Goal: Task Accomplishment & Management: Complete application form

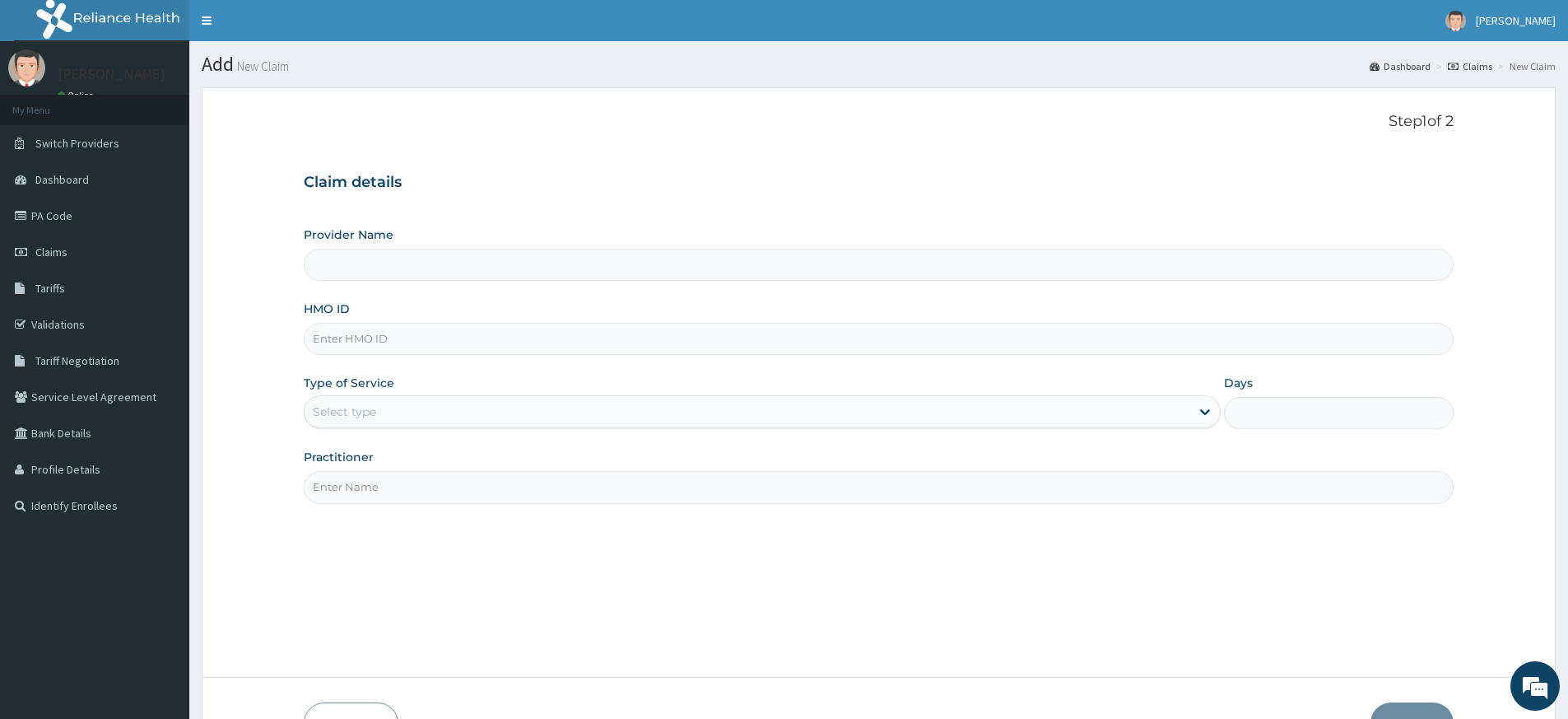
click at [383, 495] on input "Practitioner" at bounding box center [879, 487] width 1150 height 32
type input "pure fitness africa"
click at [426, 339] on input "HMO ID" at bounding box center [879, 339] width 1150 height 32
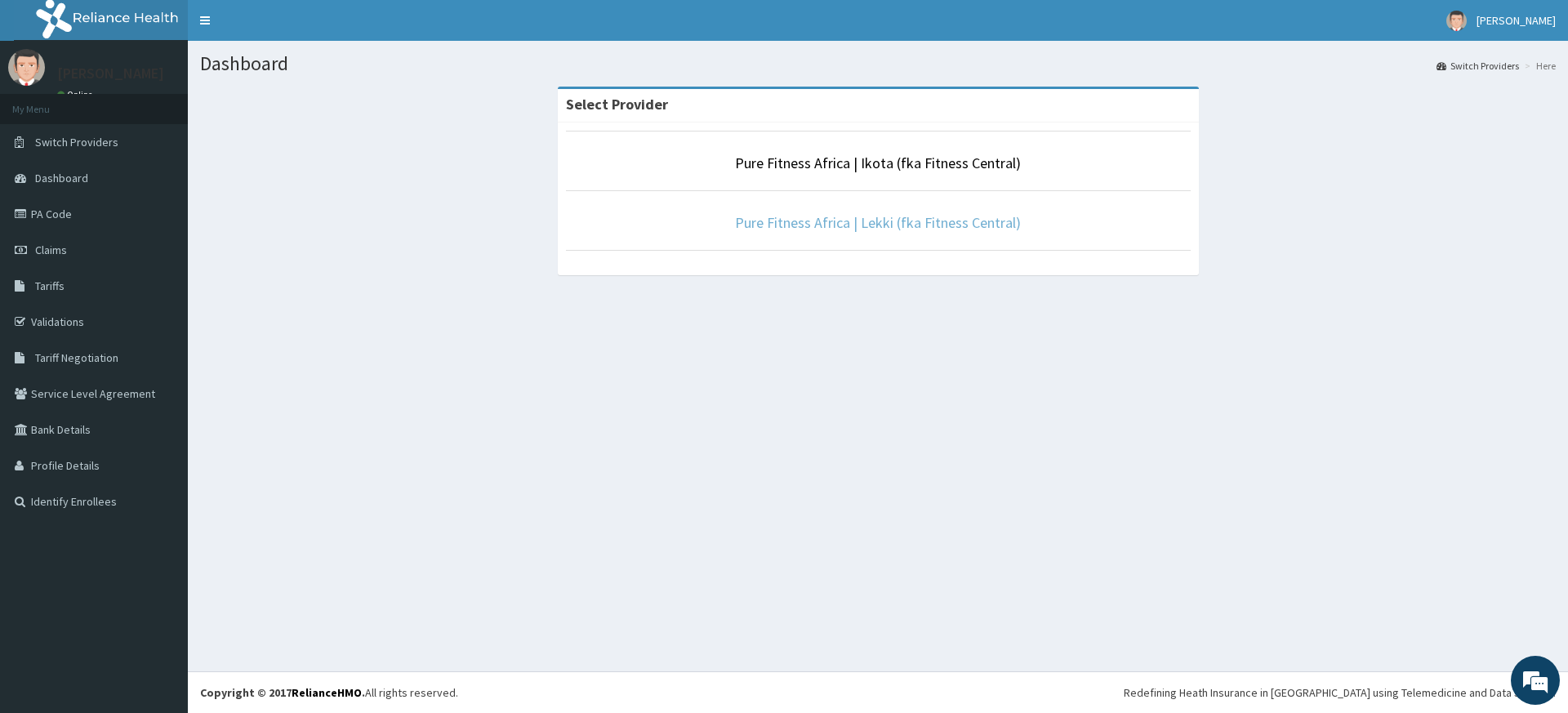
click at [889, 225] on link "Pure Fitness Africa | Lekki (fka Fitness Central)" at bounding box center [878, 222] width 286 height 19
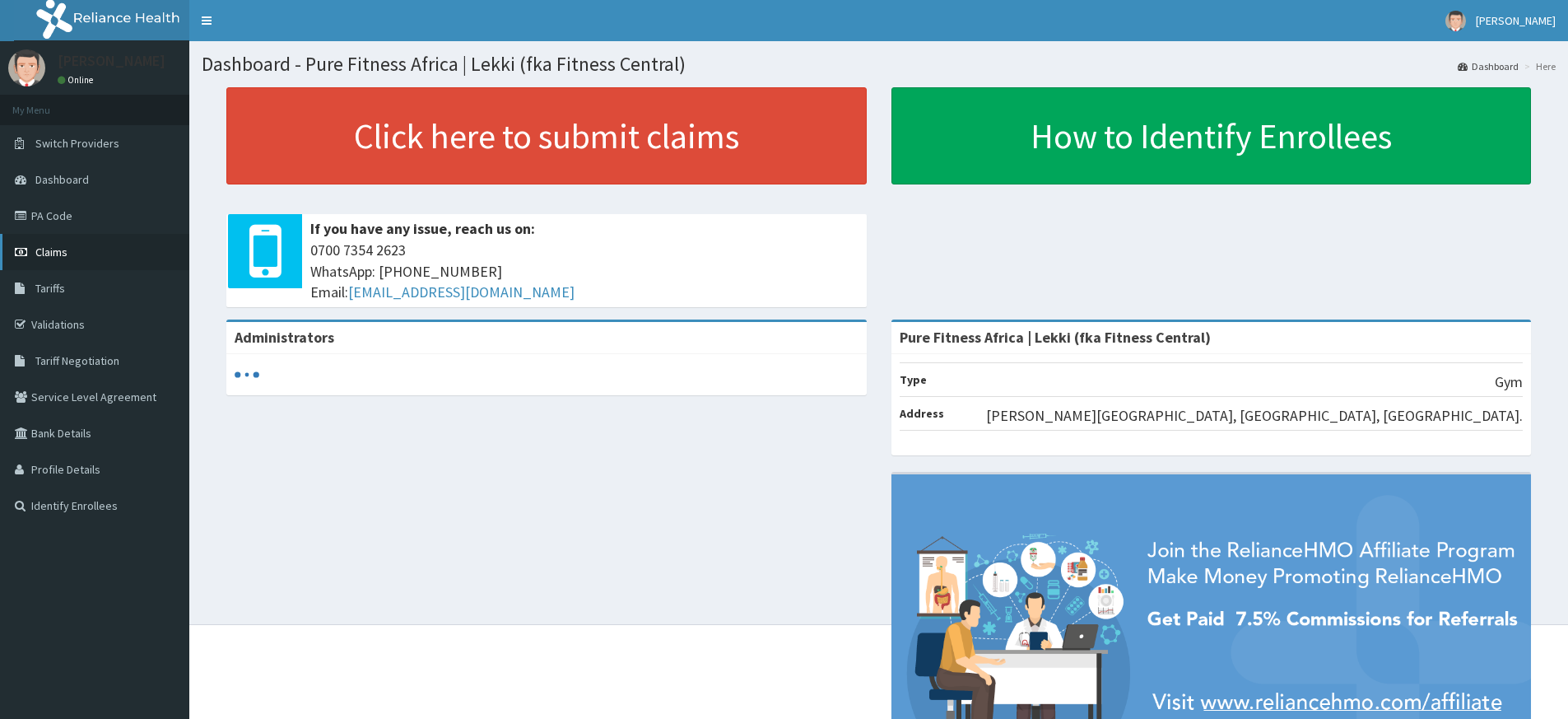
click at [58, 256] on span "Claims" at bounding box center [51, 252] width 32 height 15
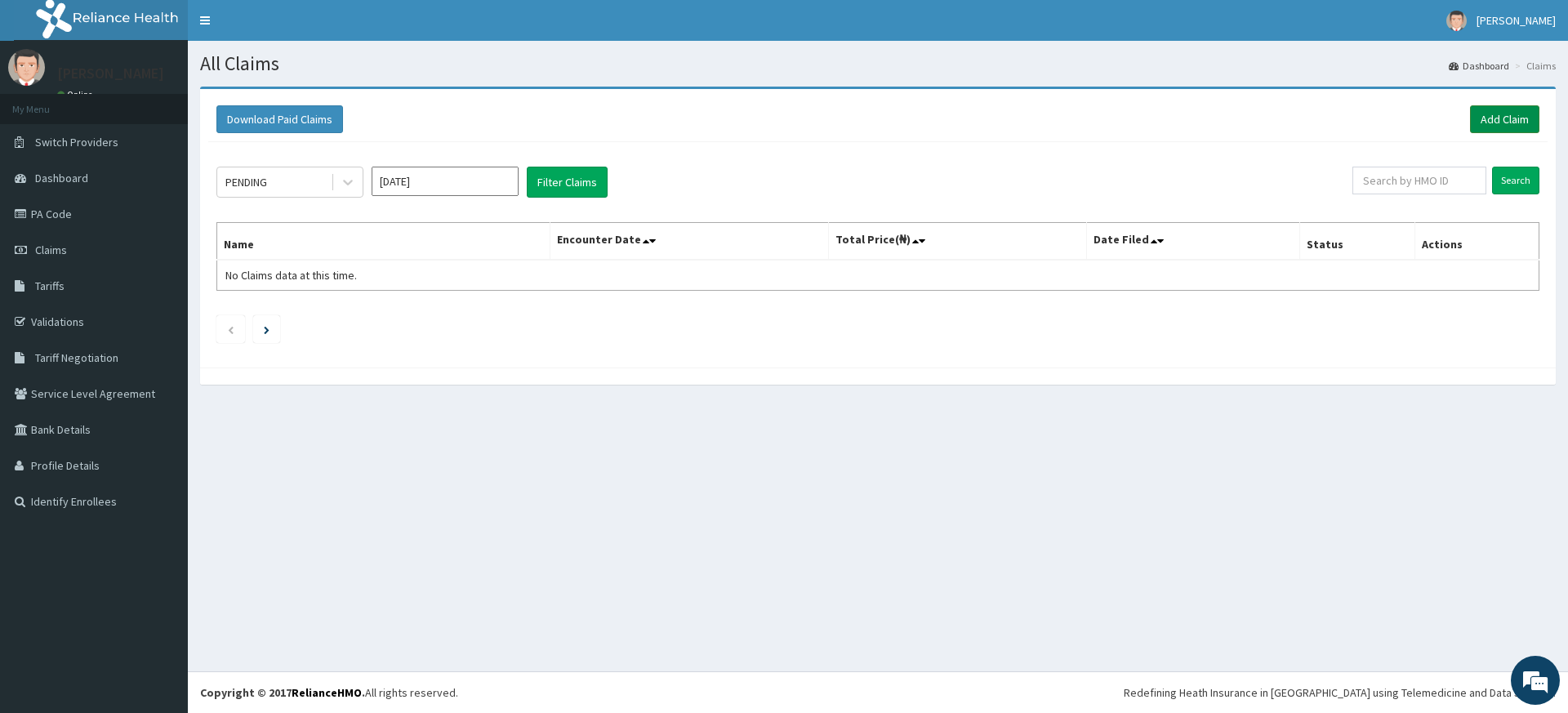
click at [1515, 117] on link "Add Claim" at bounding box center [1504, 119] width 69 height 27
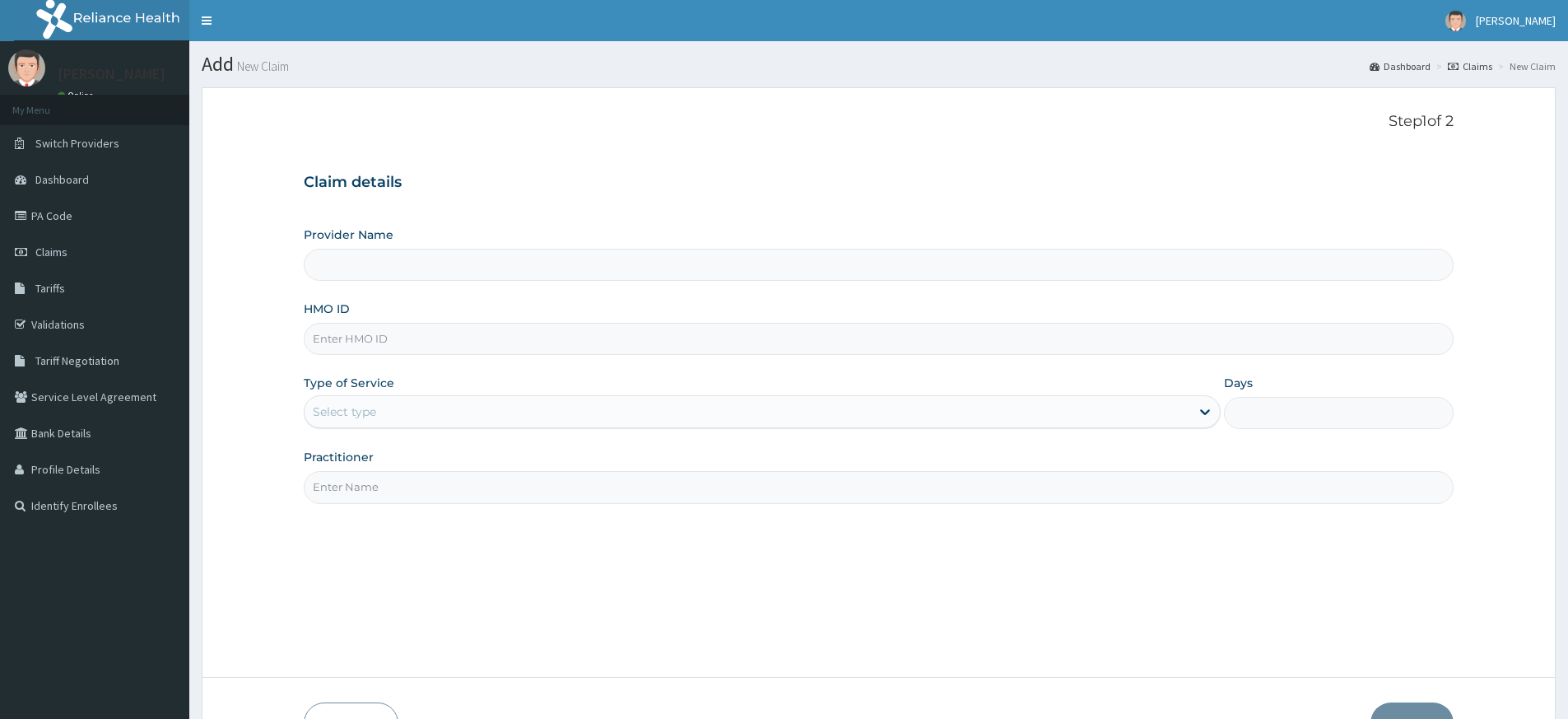
click at [348, 491] on input "Practitioner" at bounding box center [879, 487] width 1150 height 32
type input "pure fitness africa"
type input "Pure Fitness Africa | Lekki (fka Fitness Central)"
type input "1"
click at [416, 337] on input "HMO ID" at bounding box center [879, 339] width 1150 height 32
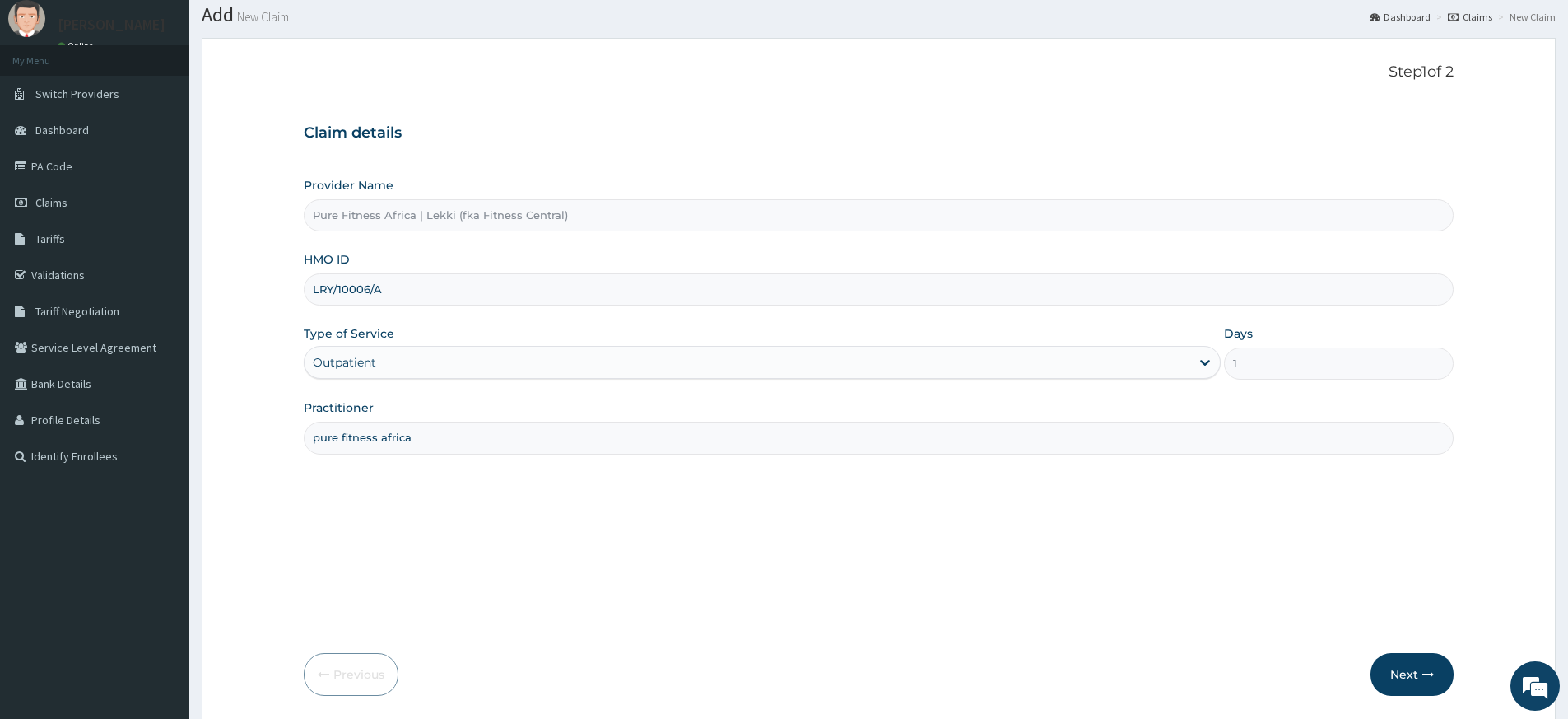
scroll to position [107, 0]
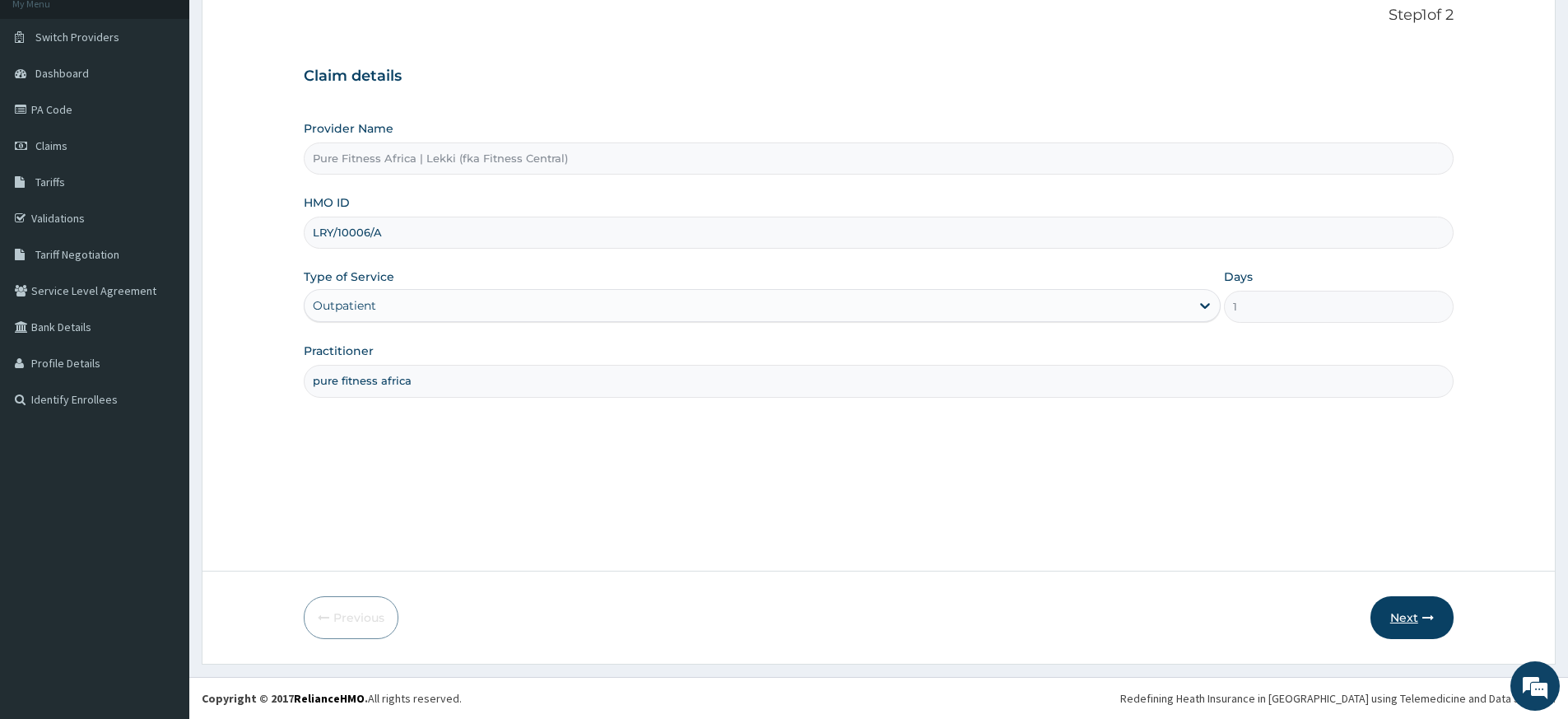
type input "LRY/10006/A"
click at [1391, 611] on button "Next" at bounding box center [1412, 617] width 83 height 43
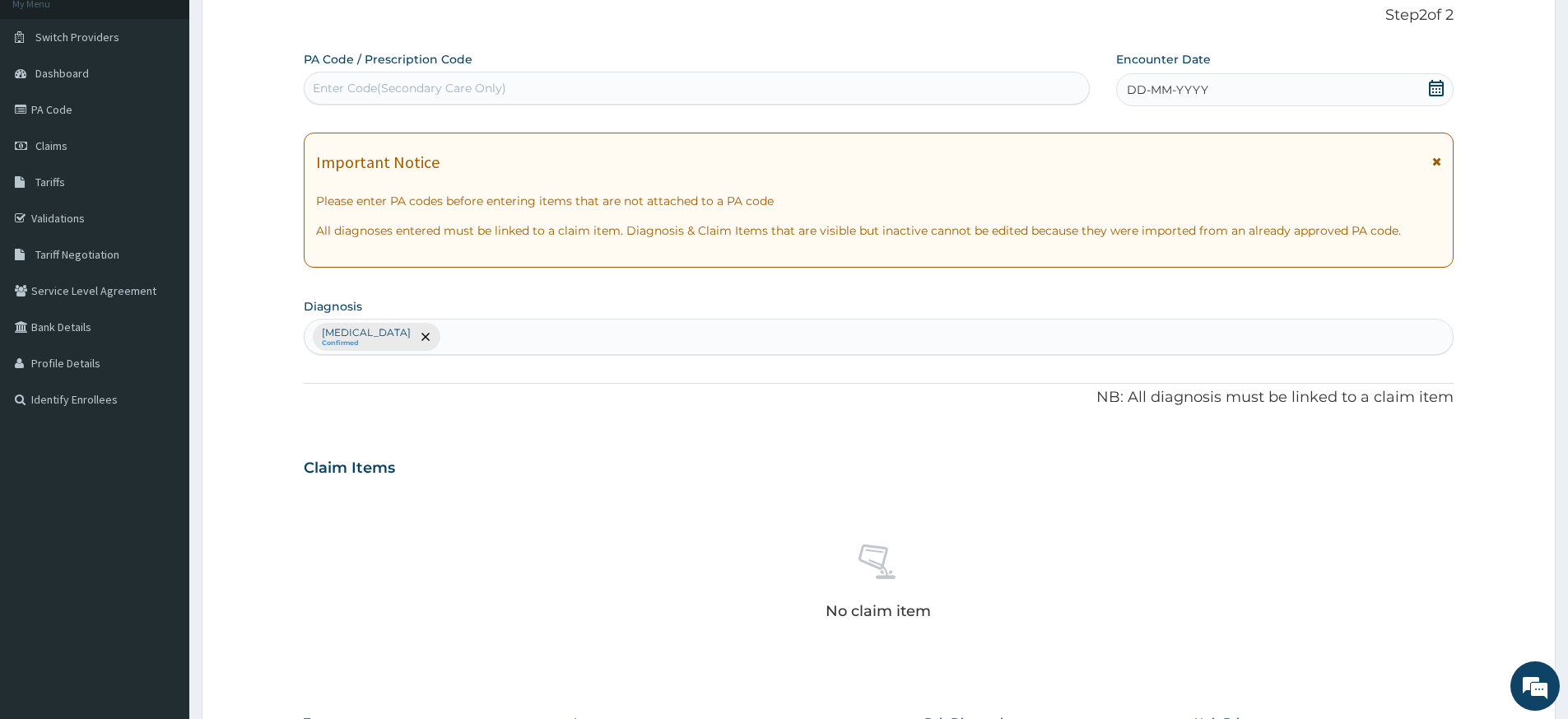
click at [1175, 91] on span "DD-MM-YYYY" at bounding box center [1168, 90] width 81 height 17
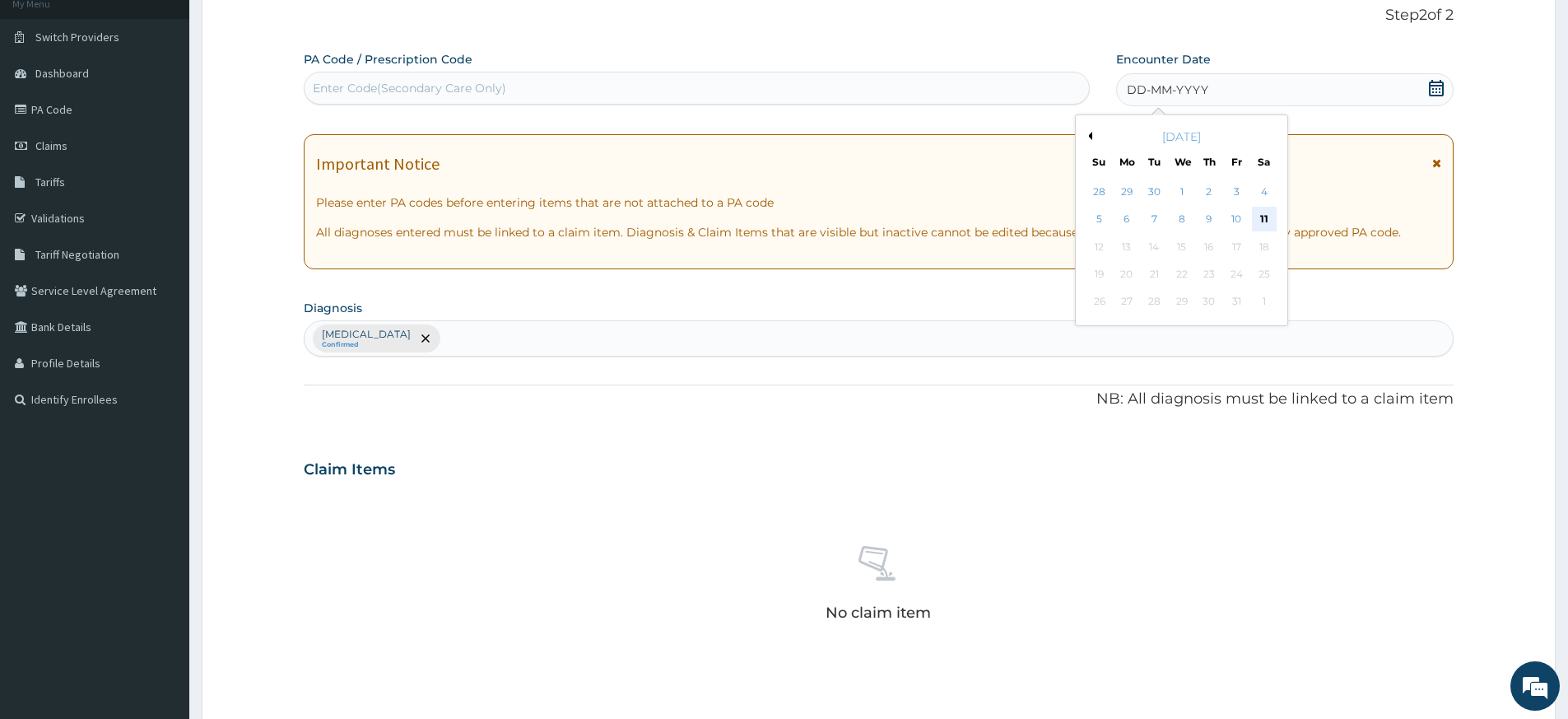
click at [1265, 216] on div "11" at bounding box center [1264, 219] width 24 height 24
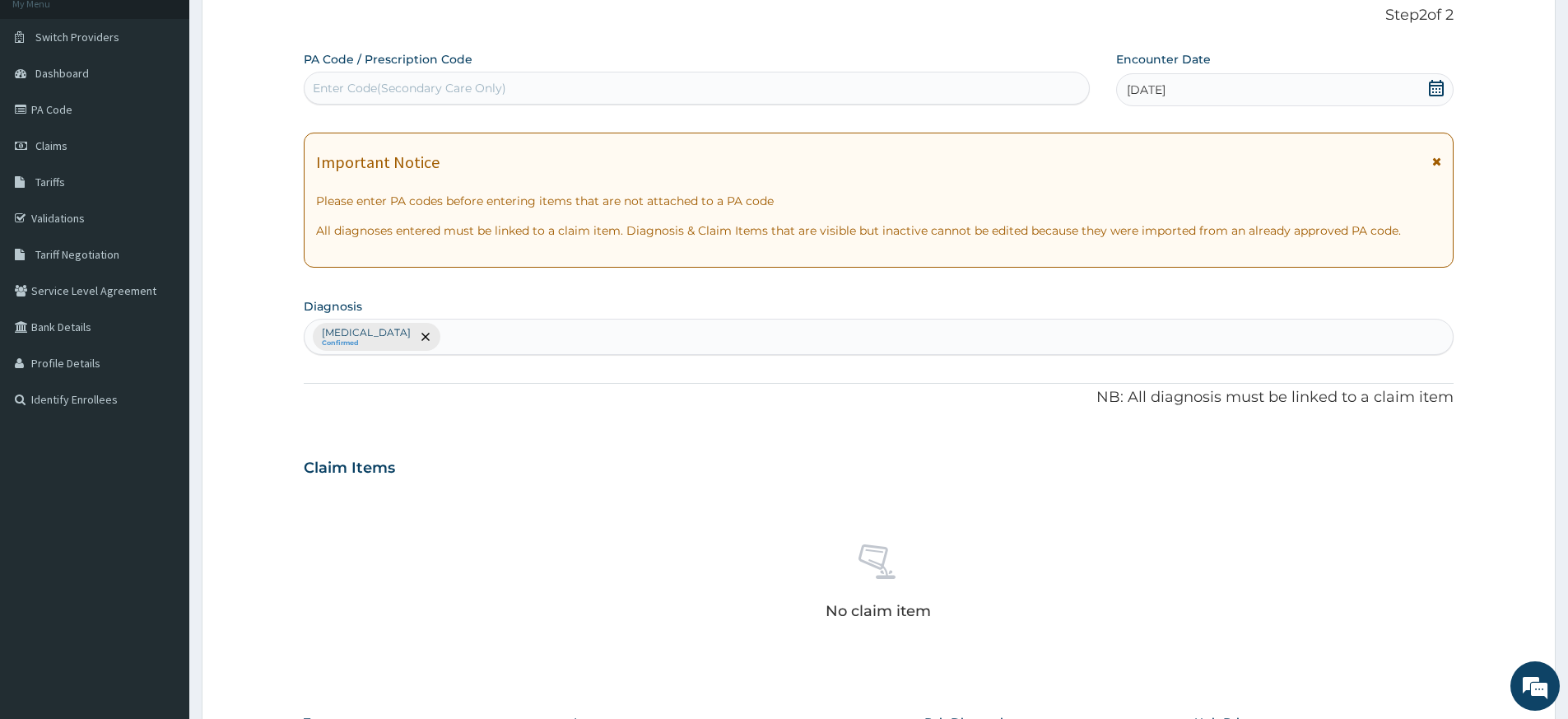
click at [1001, 92] on div "Enter Code(Secondary Care Only)" at bounding box center [697, 87] width 785 height 26
type input "PA/E1FA37"
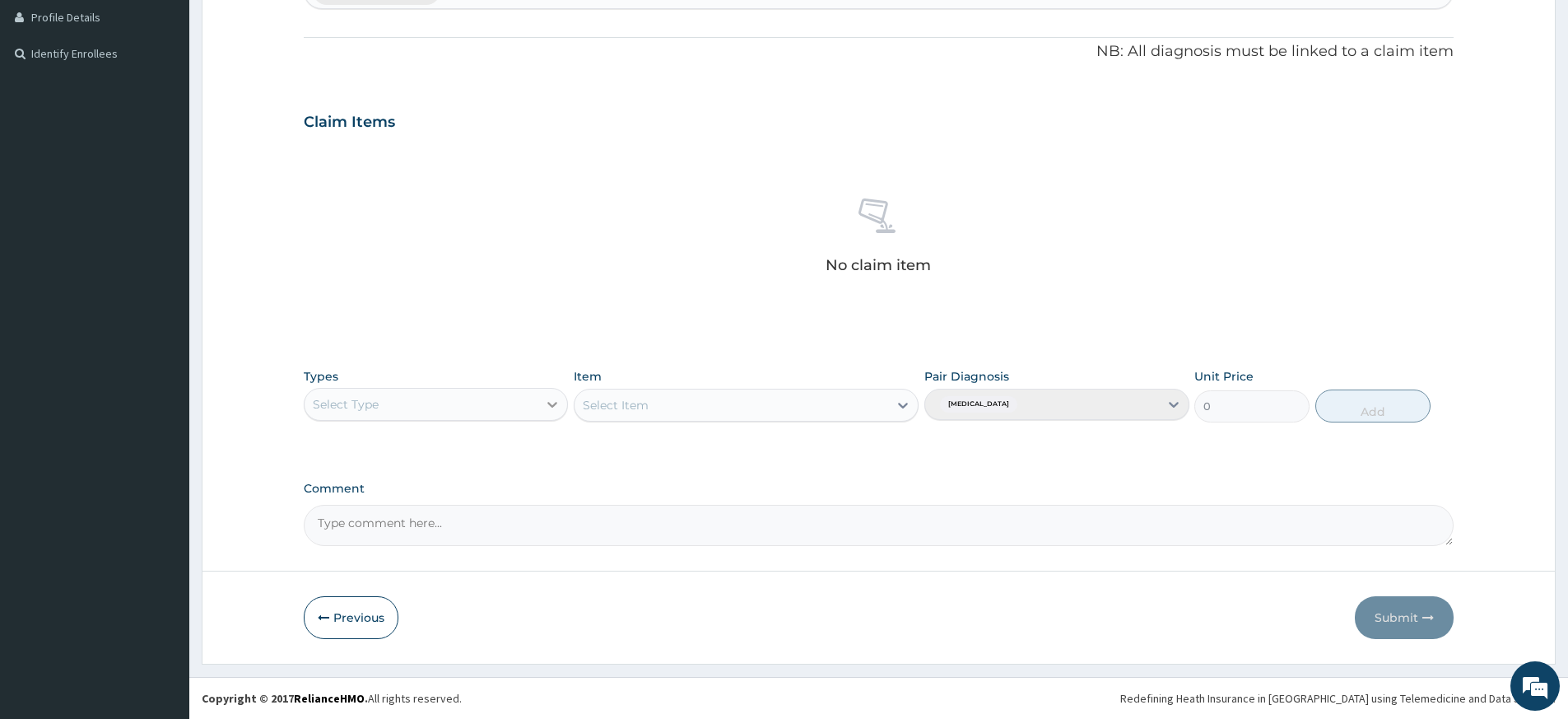
click at [551, 401] on icon at bounding box center [552, 405] width 17 height 17
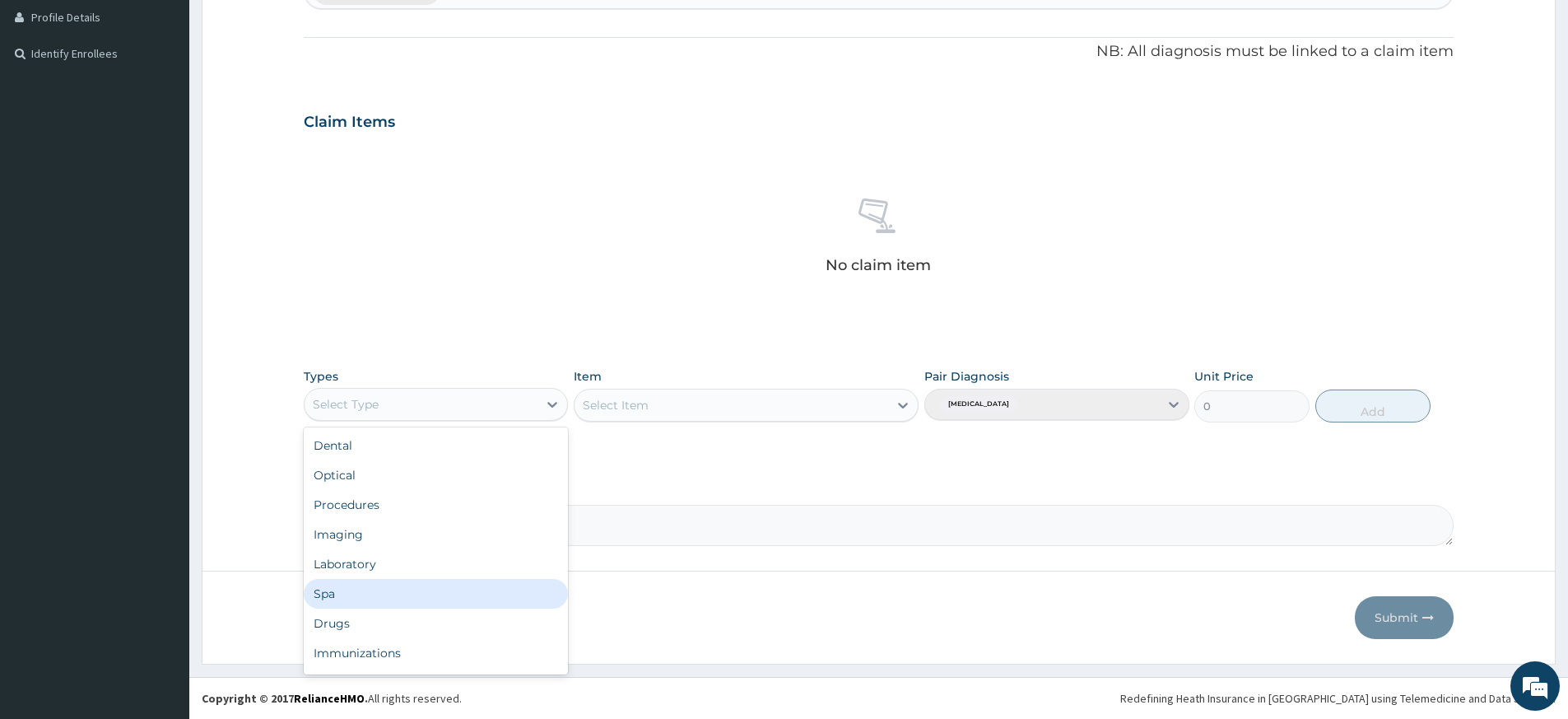
scroll to position [56, 0]
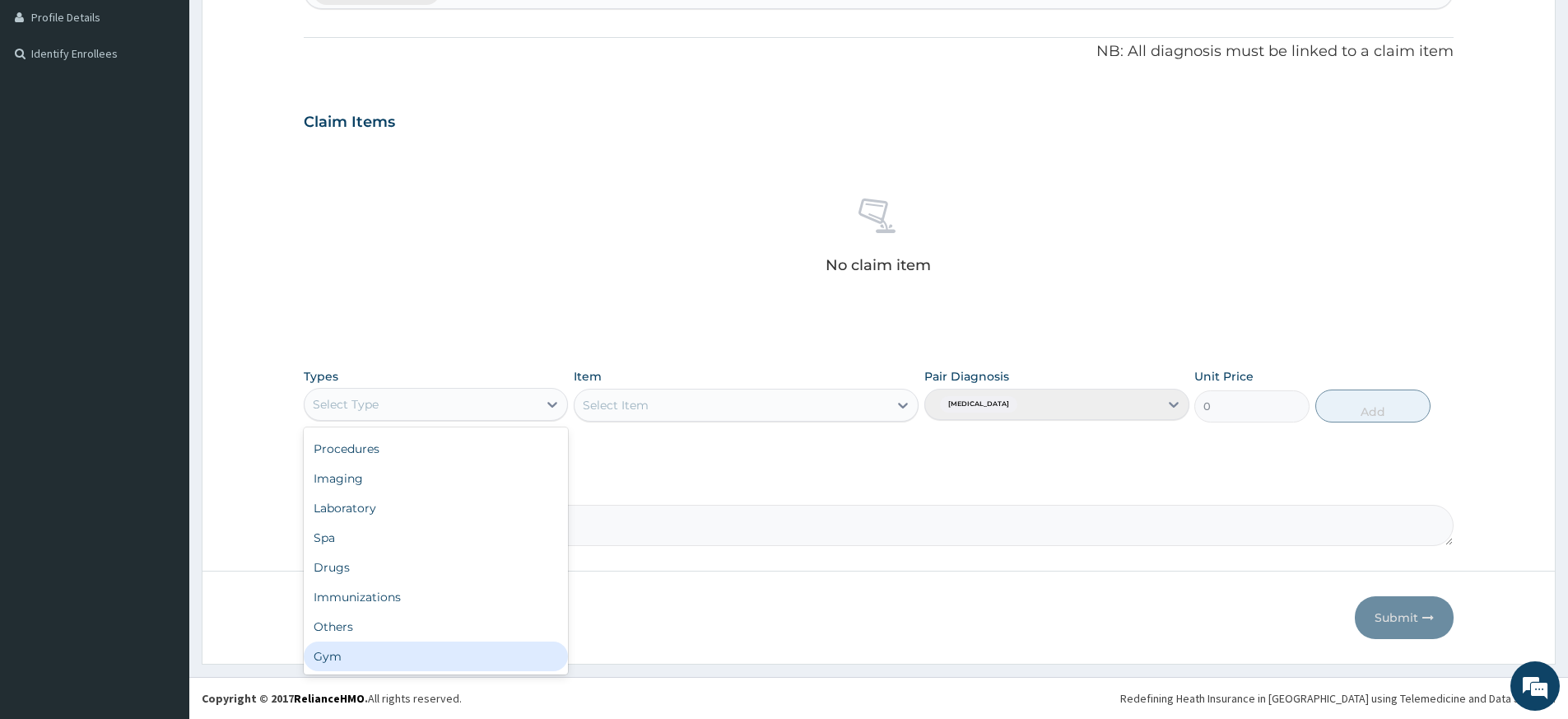
click at [431, 664] on div "Gym" at bounding box center [436, 656] width 264 height 29
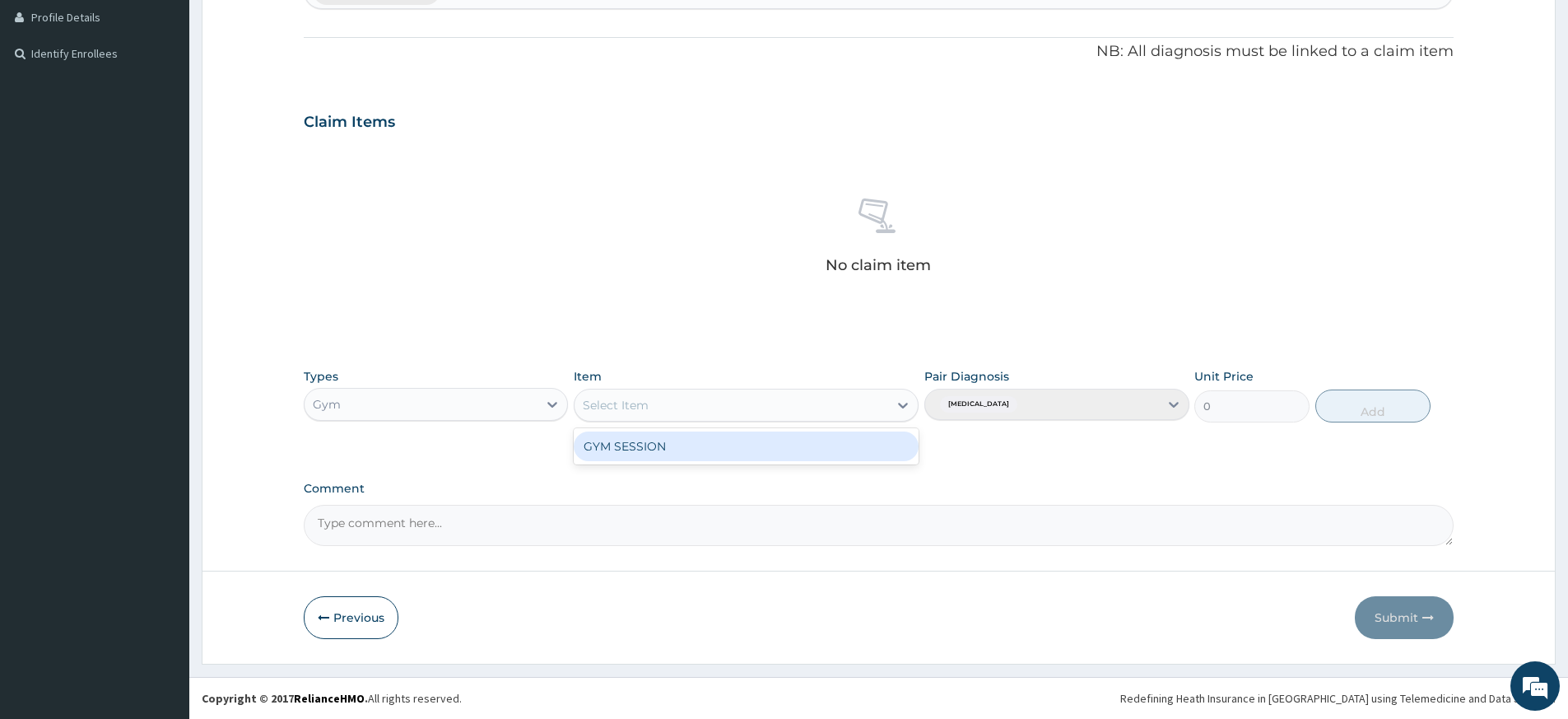
click at [879, 403] on div "Select Item" at bounding box center [732, 405] width 314 height 26
click at [868, 441] on div "GYM SESSION" at bounding box center [746, 446] width 345 height 29
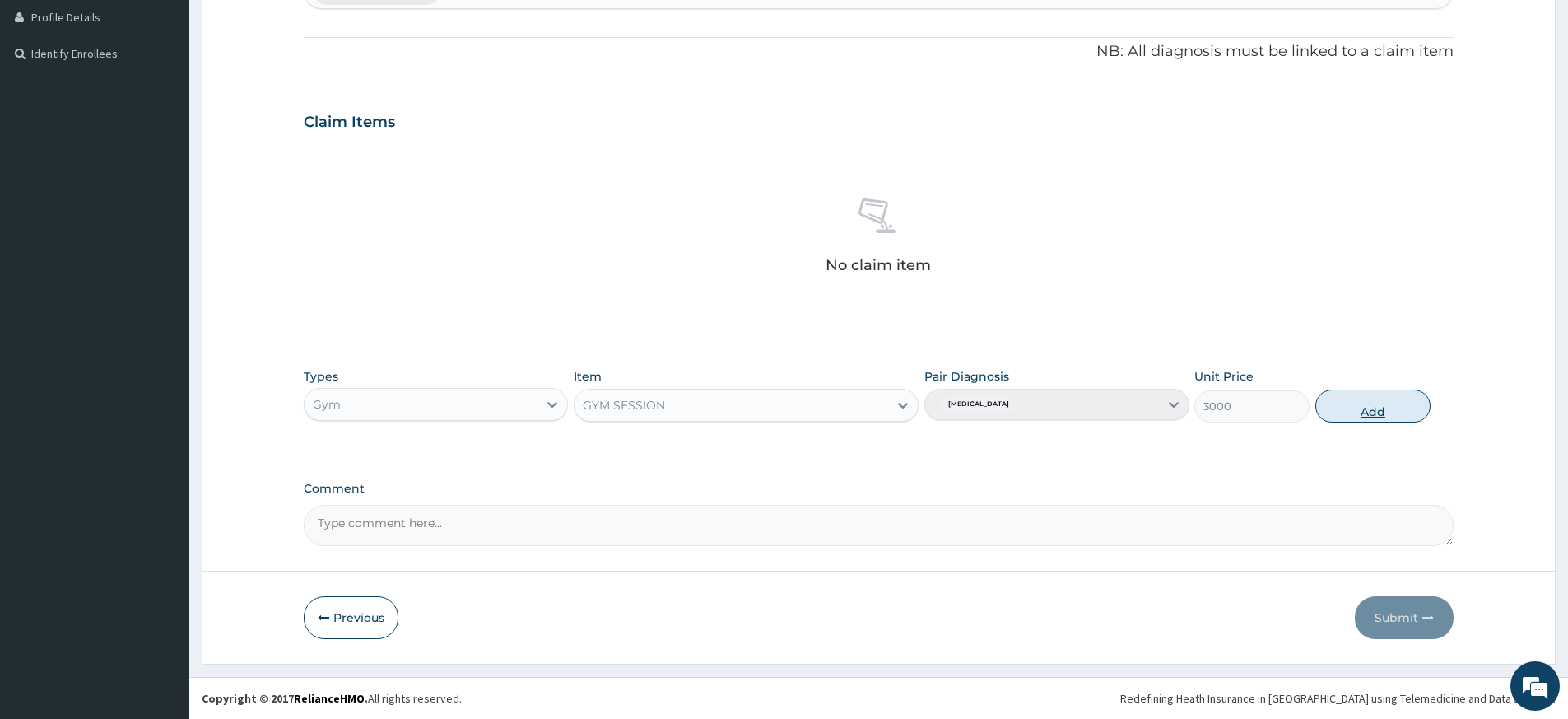
click at [1377, 405] on button "Add" at bounding box center [1372, 406] width 115 height 33
type input "0"
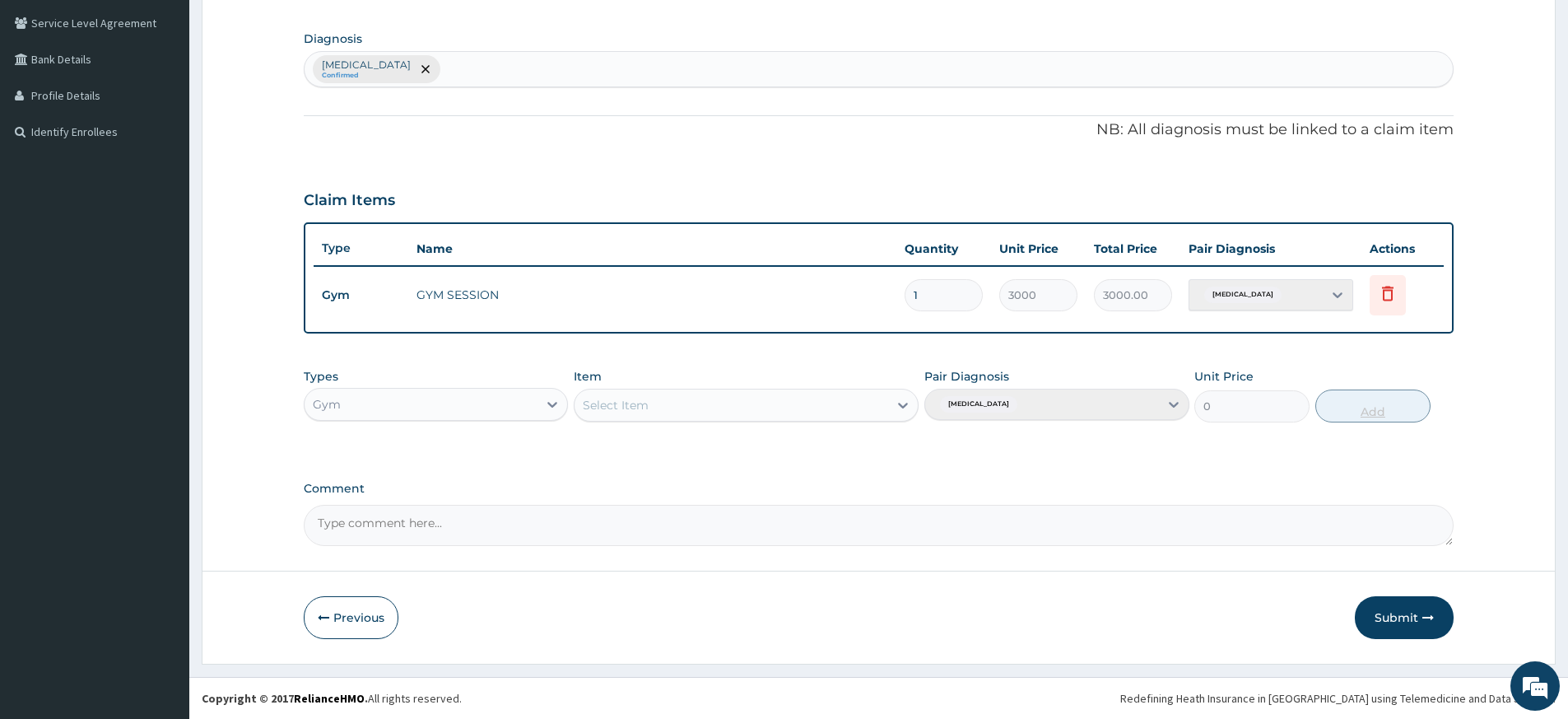
scroll to position [374, 0]
click at [1429, 613] on icon "button" at bounding box center [1429, 618] width 12 height 12
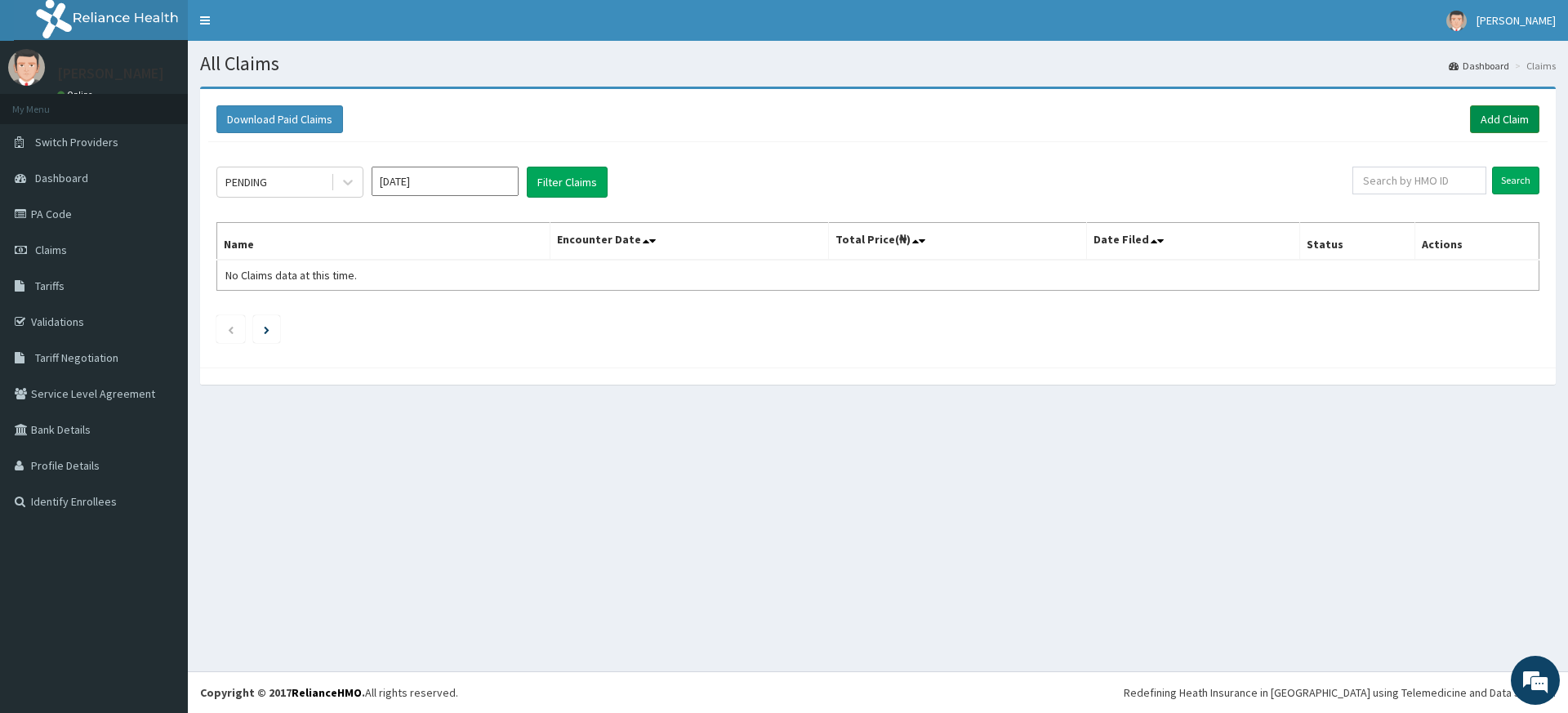
click at [1519, 115] on link "Add Claim" at bounding box center [1504, 119] width 69 height 27
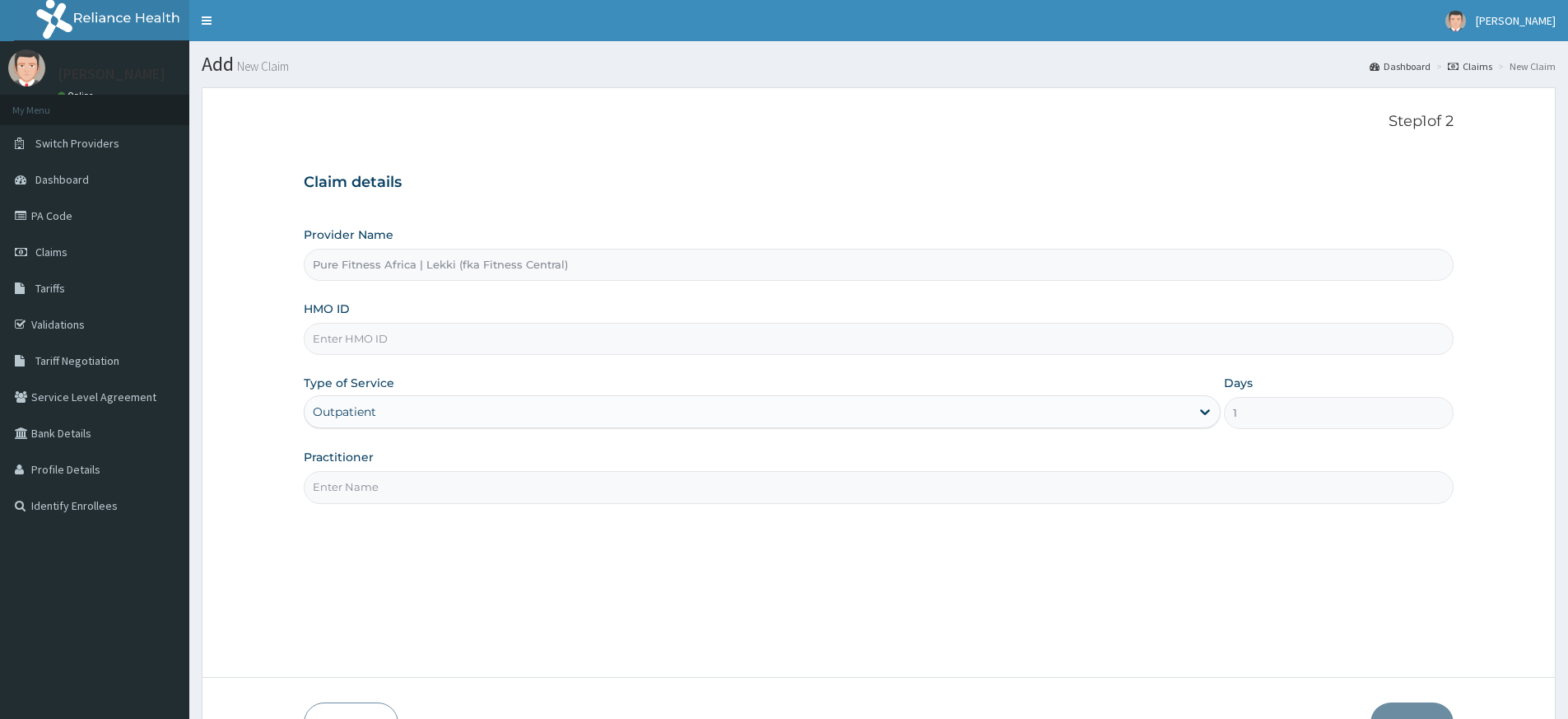
click at [421, 496] on input "Practitioner" at bounding box center [879, 487] width 1150 height 32
type input "pure fitness africa"
click at [488, 344] on input "HMO ID" at bounding box center [879, 339] width 1150 height 32
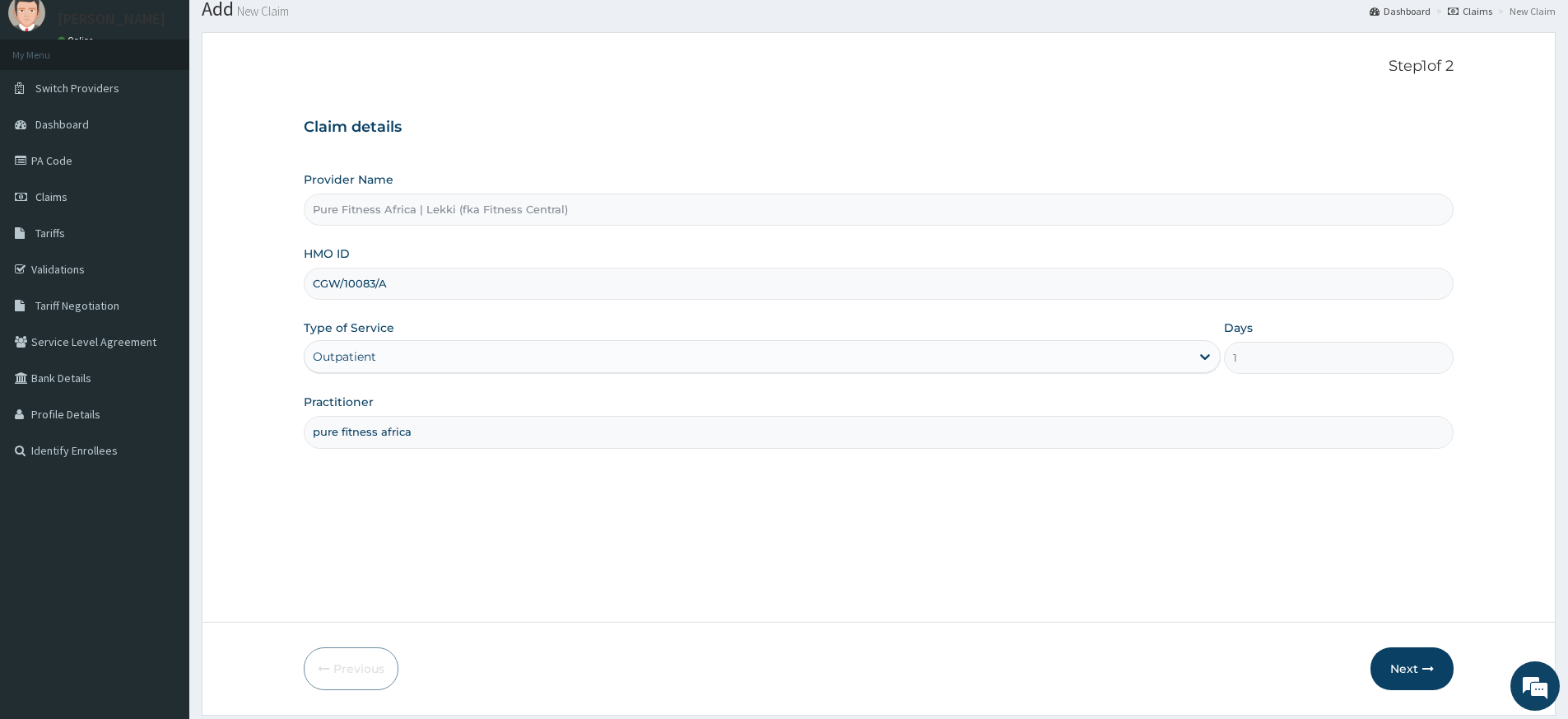
scroll to position [107, 0]
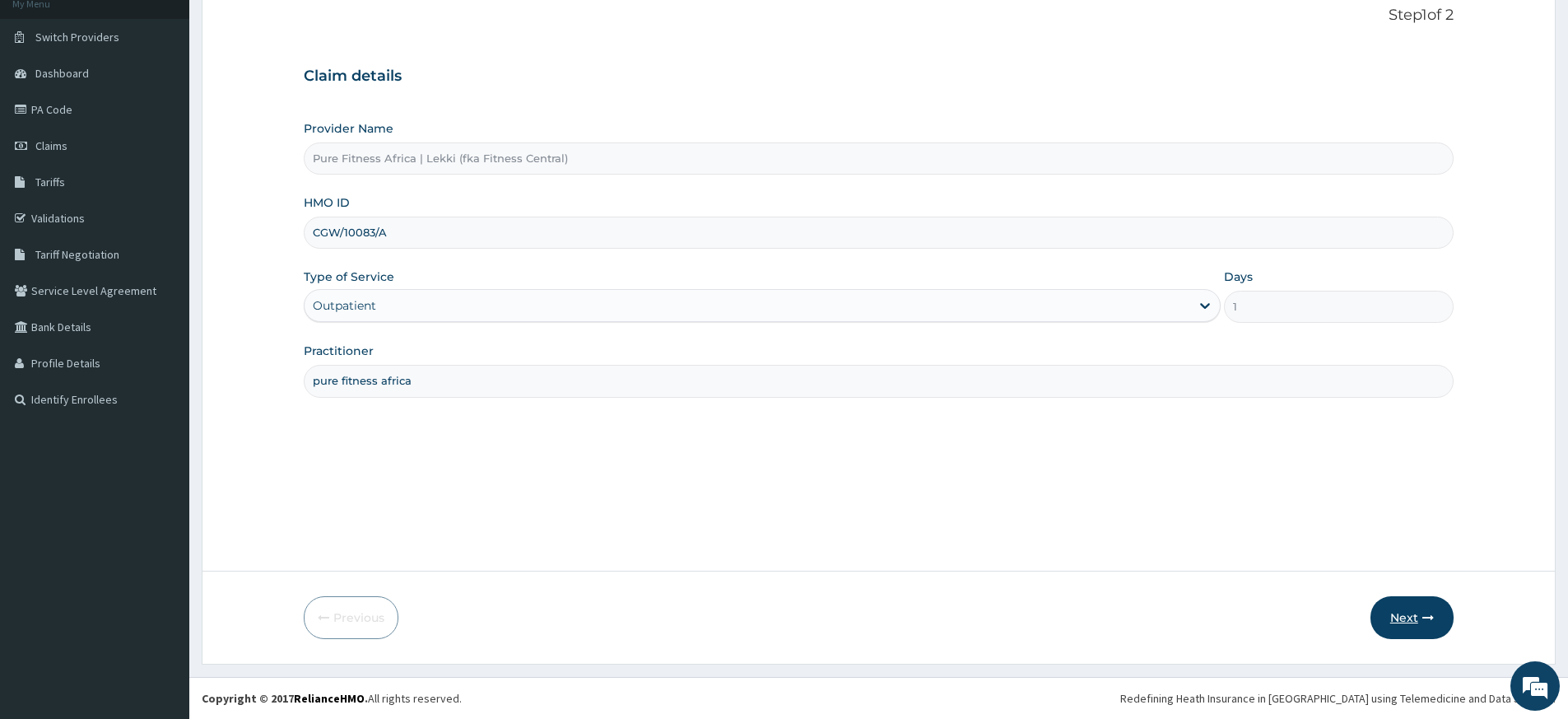
type input "CGW/10083/A"
click at [1430, 614] on icon "button" at bounding box center [1429, 618] width 12 height 12
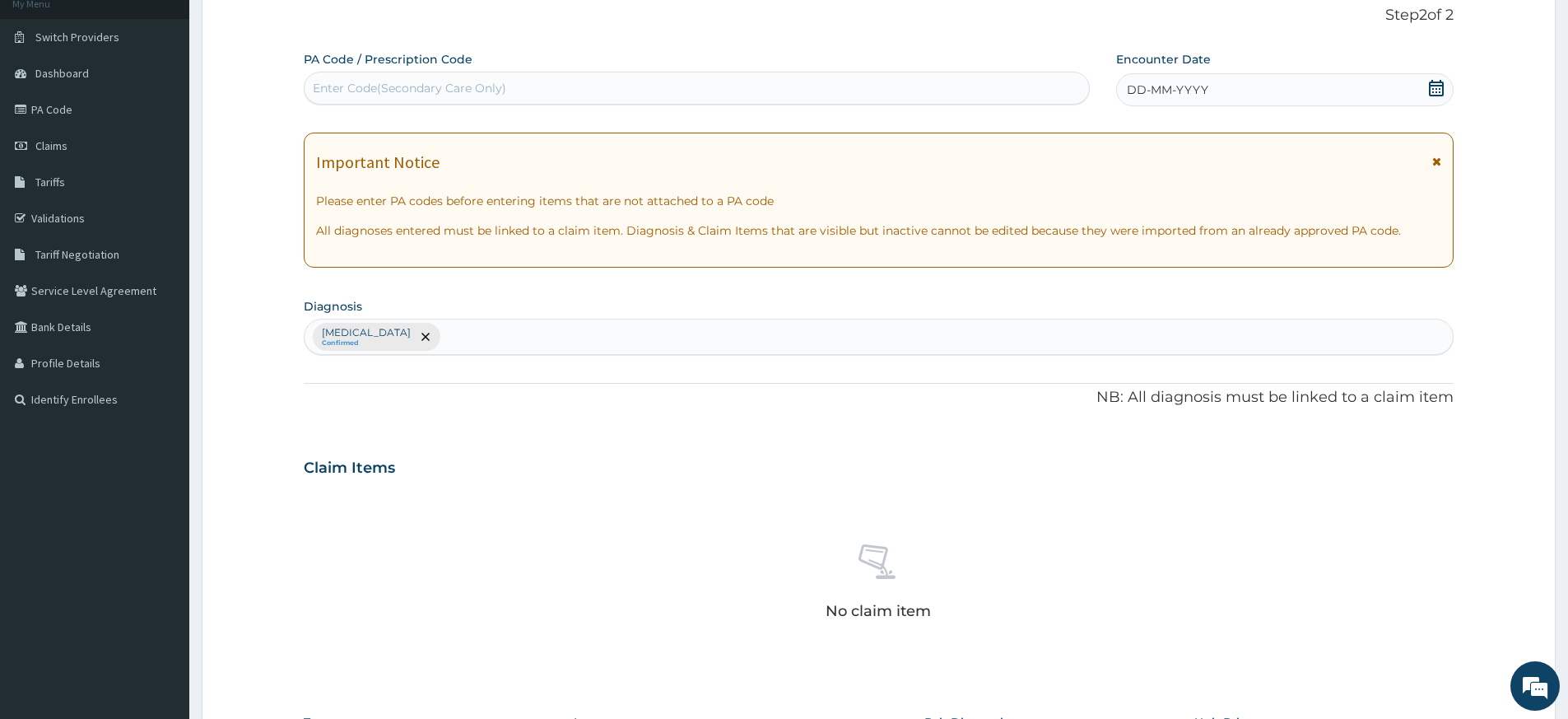
click at [1228, 83] on div "DD-MM-YYYY" at bounding box center [1284, 89] width 337 height 33
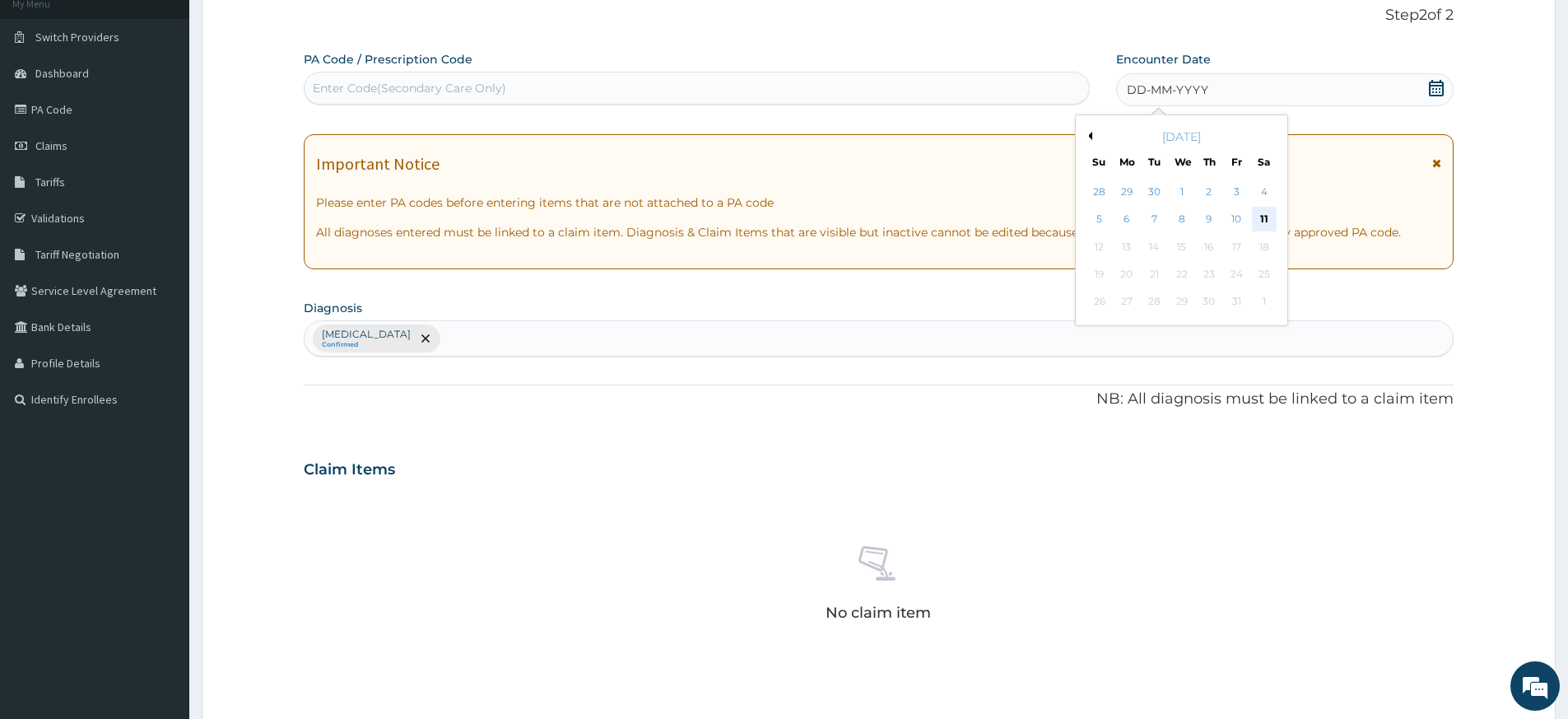
click at [1260, 216] on div "11" at bounding box center [1264, 219] width 24 height 24
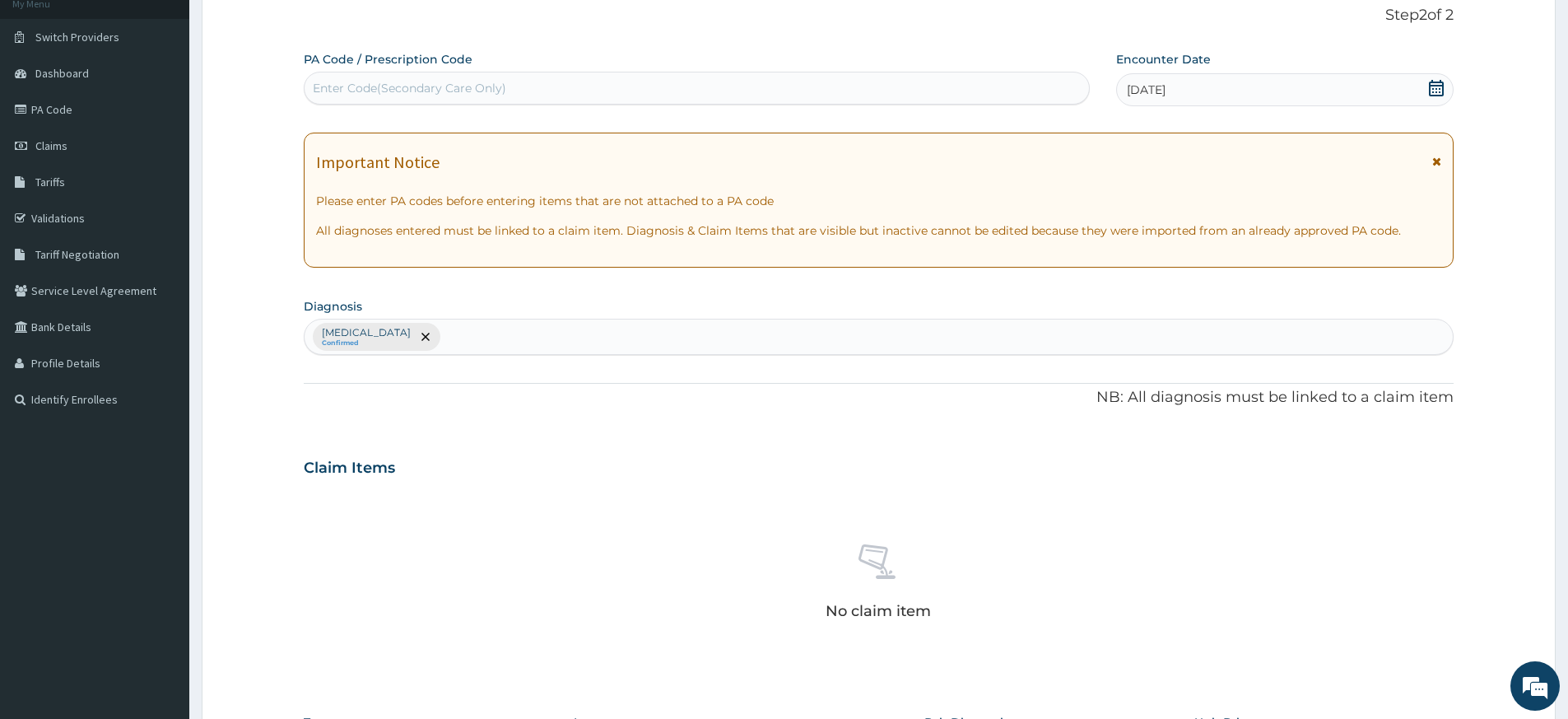
click at [1038, 87] on div "Enter Code(Secondary Care Only)" at bounding box center [697, 87] width 785 height 26
type input "PA/9DCEB3"
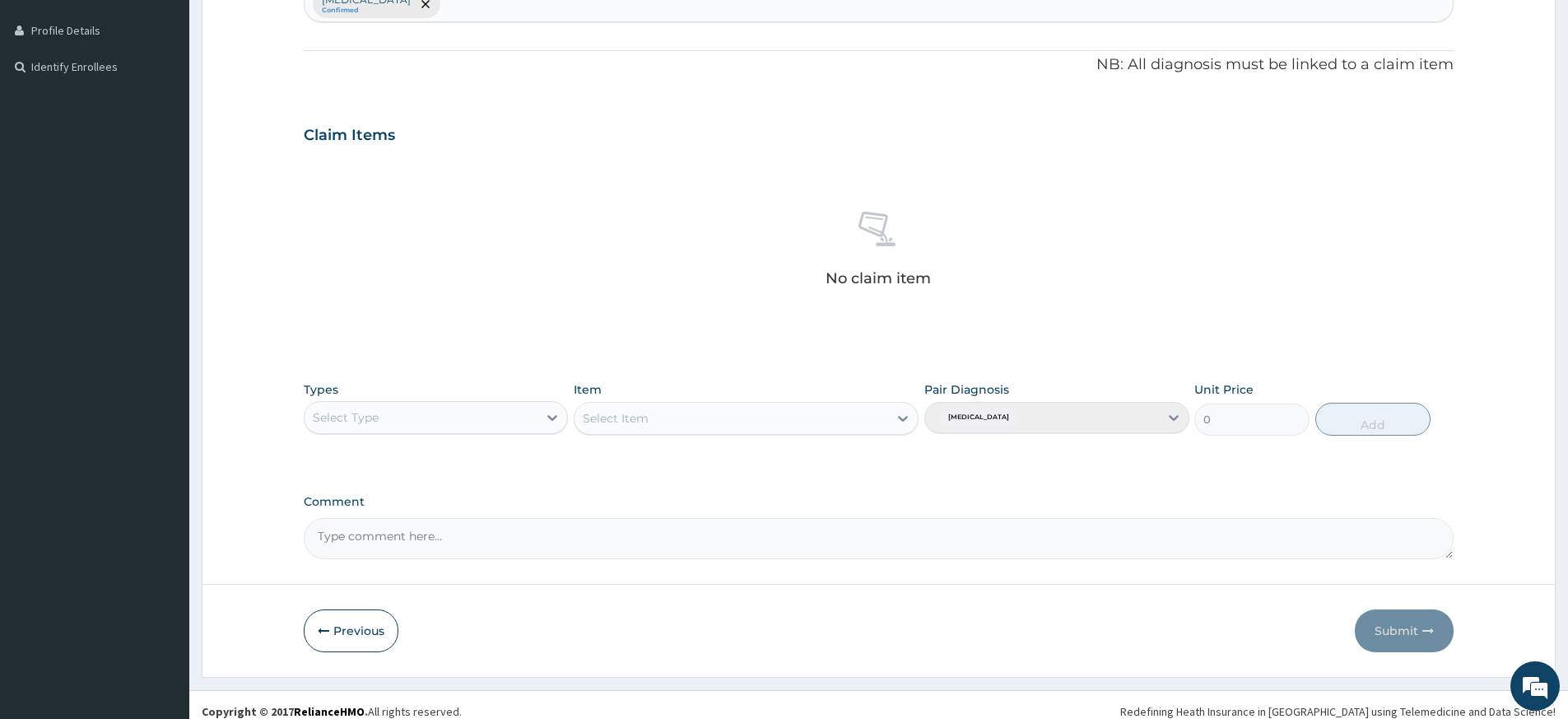
scroll to position [452, 0]
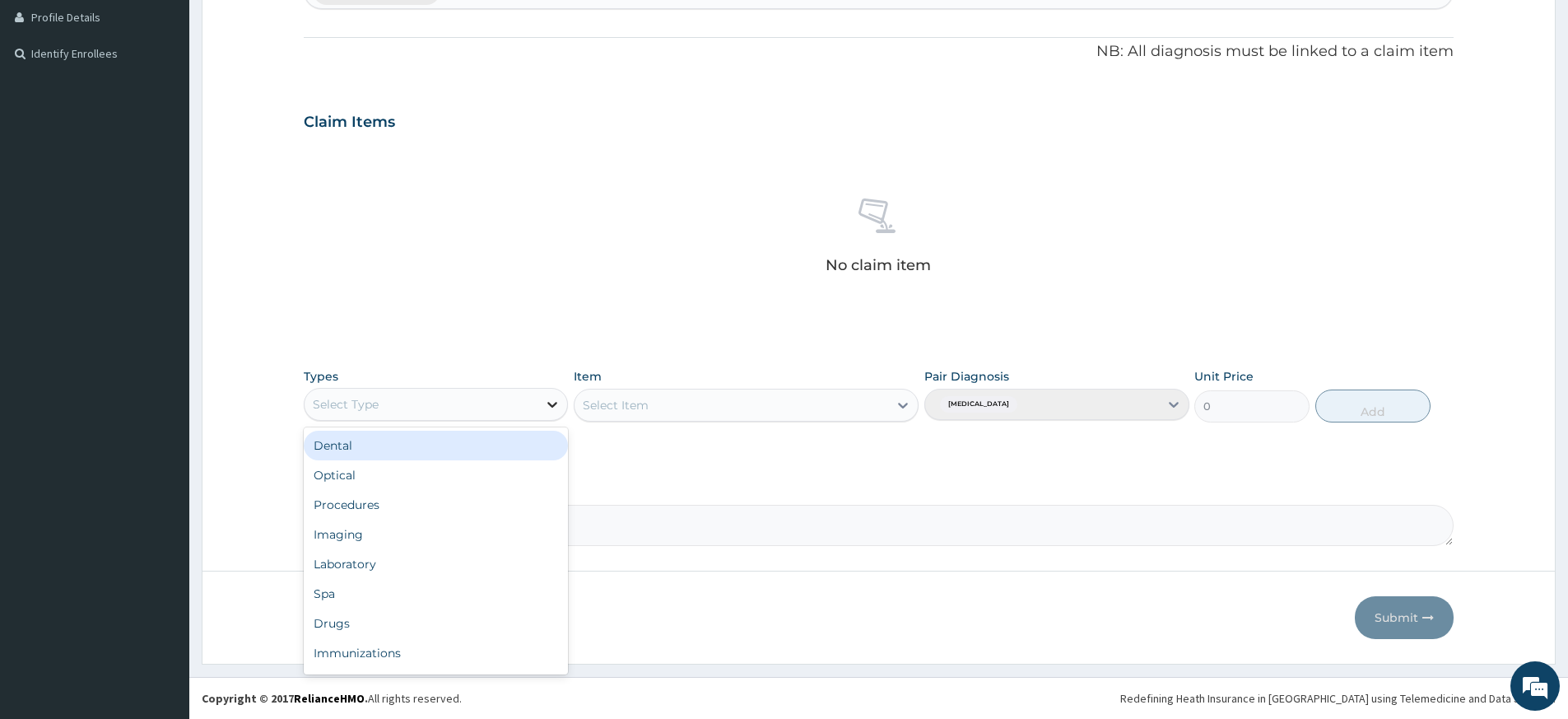
click at [555, 405] on icon at bounding box center [553, 405] width 10 height 6
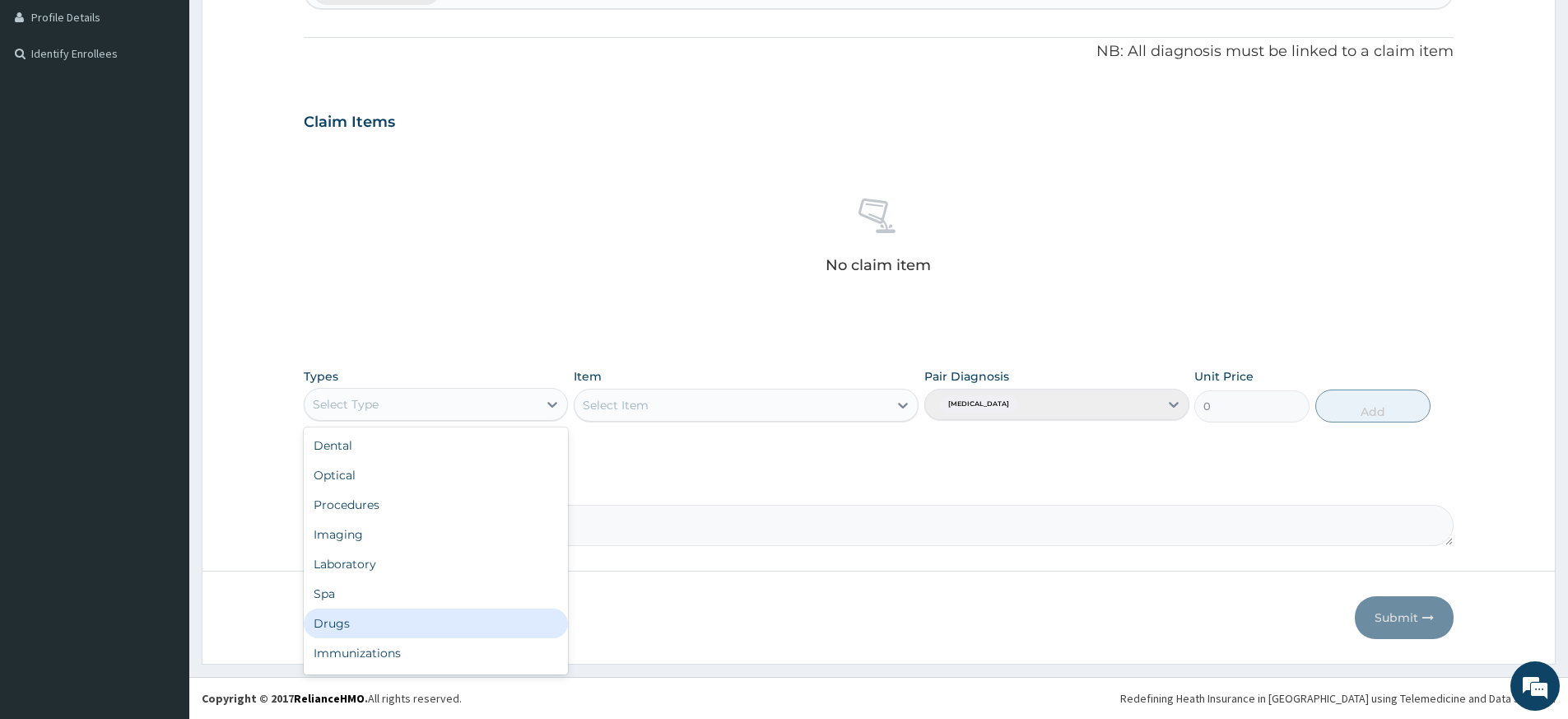
scroll to position [56, 0]
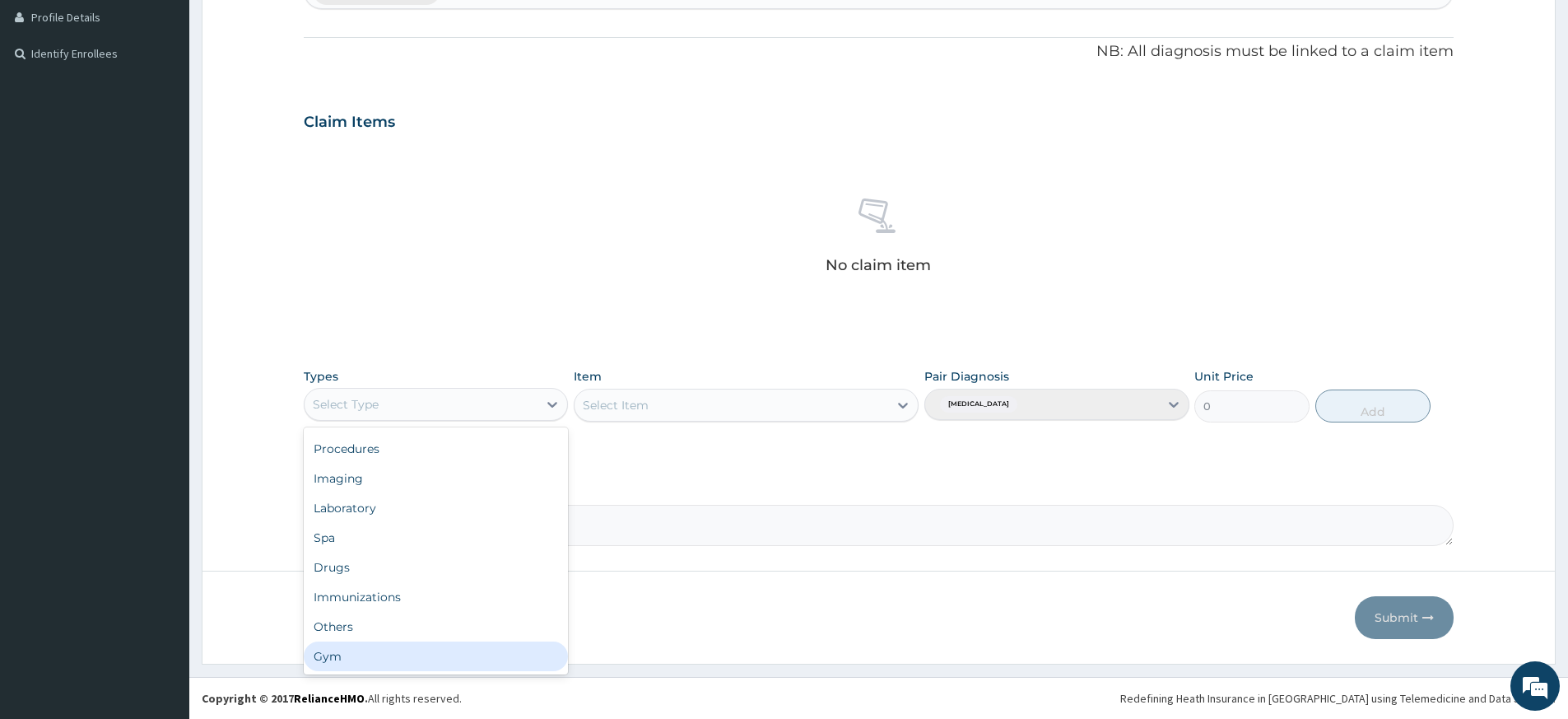
click at [369, 653] on div "Gym" at bounding box center [436, 656] width 264 height 29
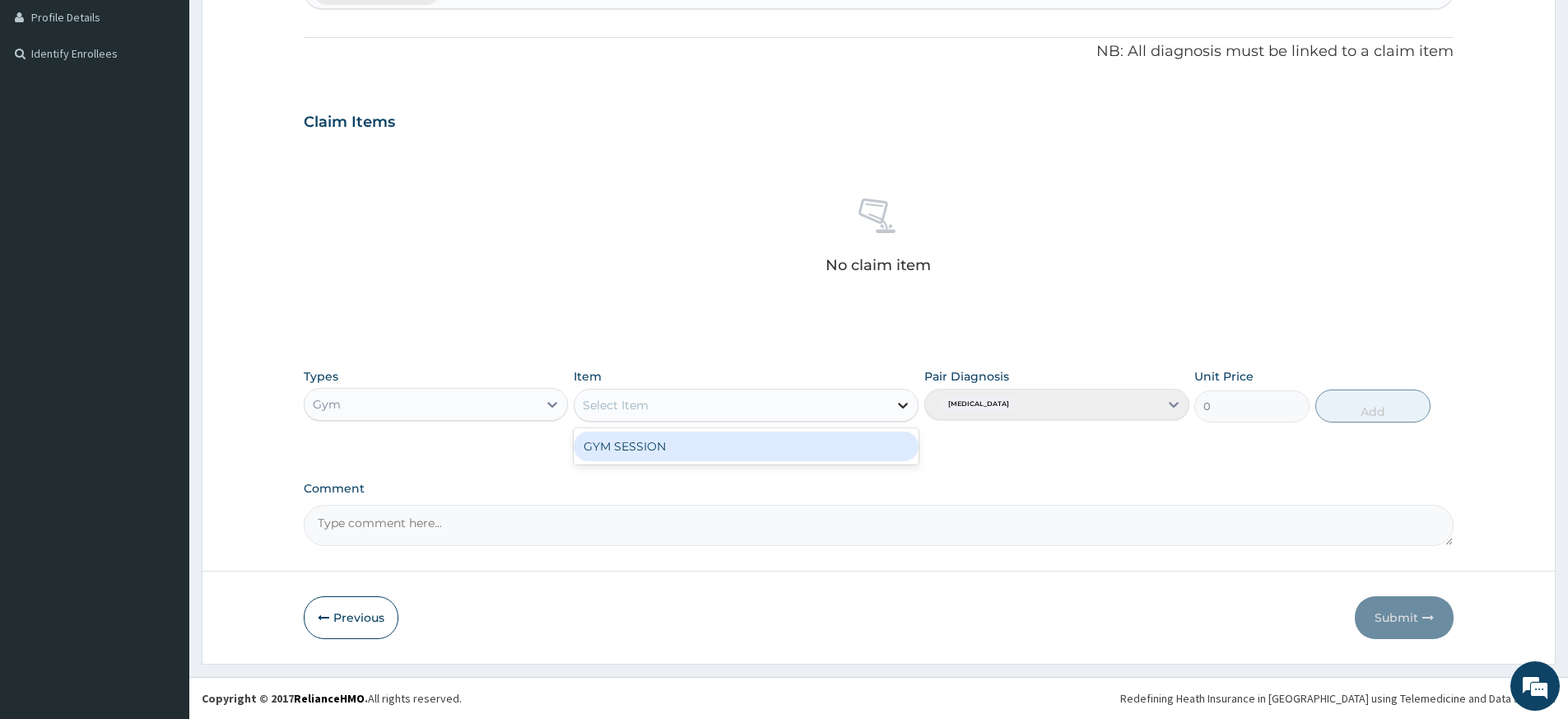
click at [902, 401] on icon at bounding box center [903, 406] width 17 height 17
click at [856, 455] on div "GYM SESSION" at bounding box center [746, 446] width 345 height 29
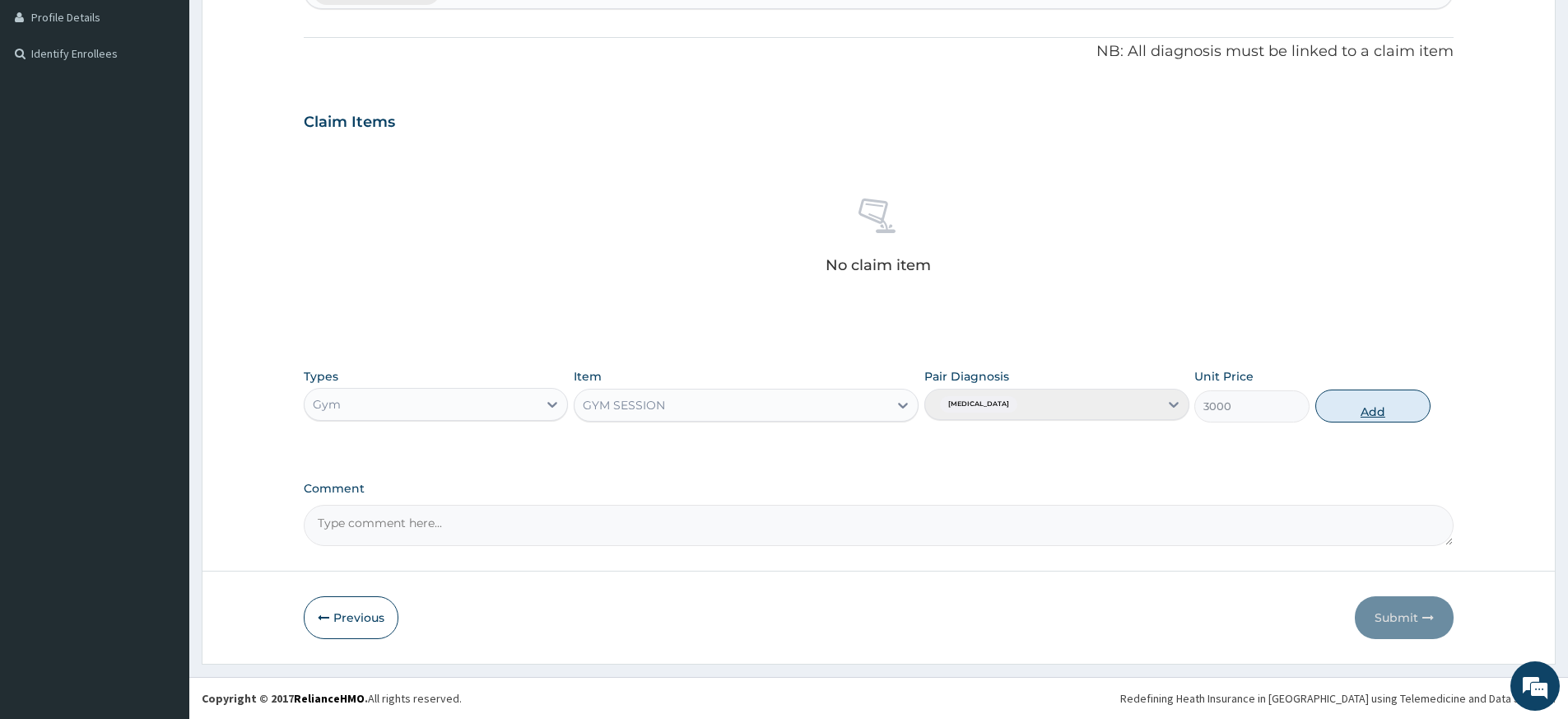
click at [1384, 407] on button "Add" at bounding box center [1372, 406] width 115 height 33
type input "0"
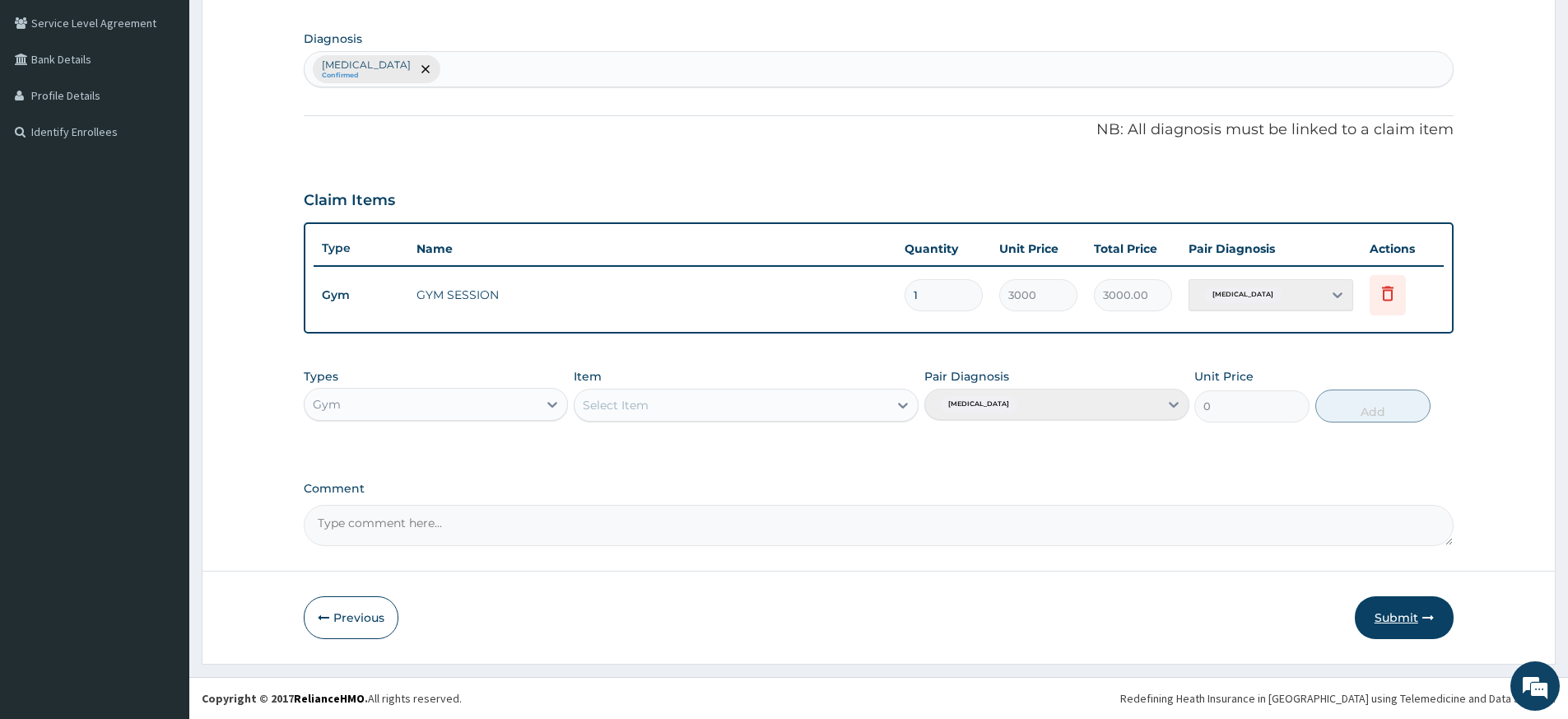
click at [1411, 617] on button "Submit" at bounding box center [1404, 617] width 99 height 43
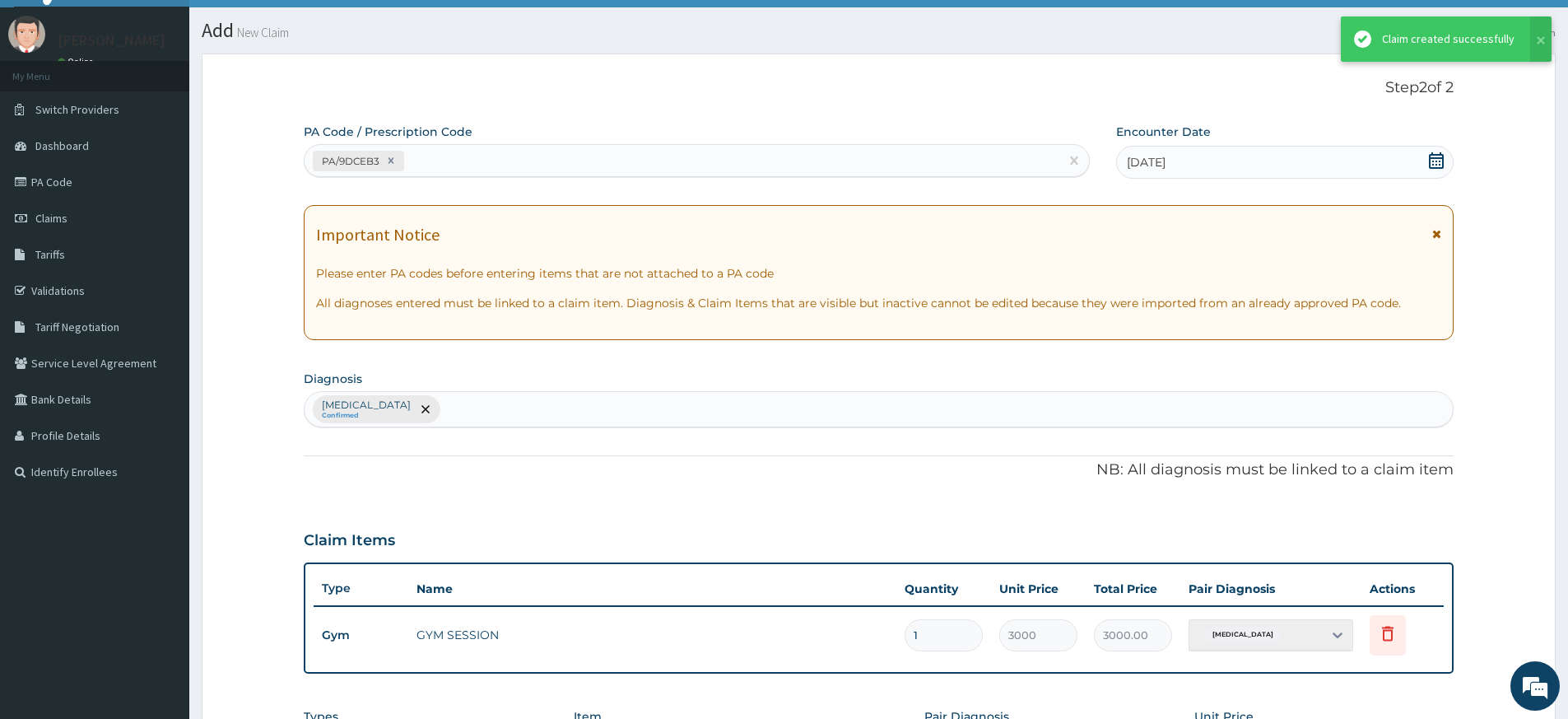
scroll to position [374, 0]
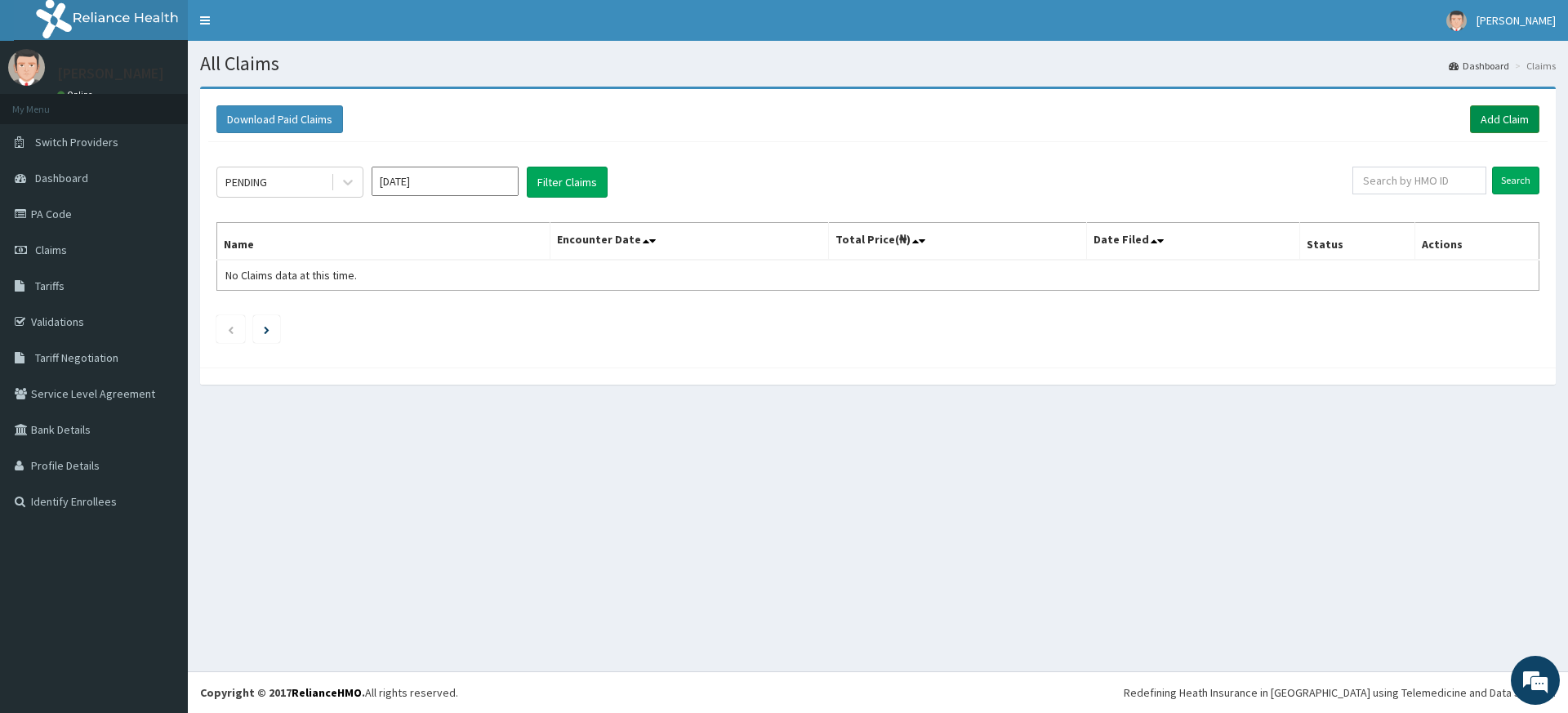
click at [1499, 114] on link "Add Claim" at bounding box center [1504, 119] width 69 height 27
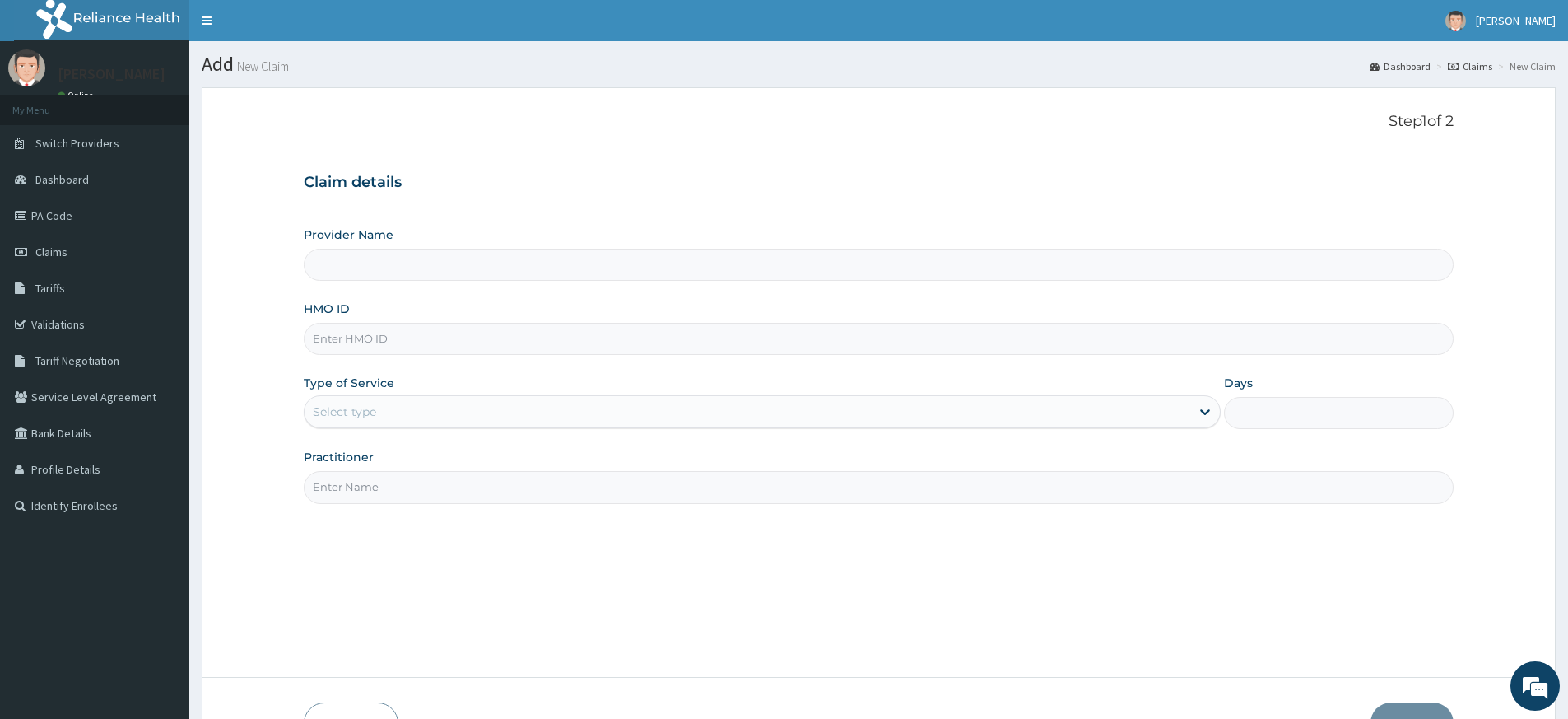
type input "Pure Fitness Africa | Lekki (fka Fitness Central)"
type input "1"
click at [359, 489] on input "Practitioner" at bounding box center [879, 487] width 1150 height 32
type input "pure fitness africa"
click at [451, 341] on input "HMO ID" at bounding box center [879, 339] width 1150 height 32
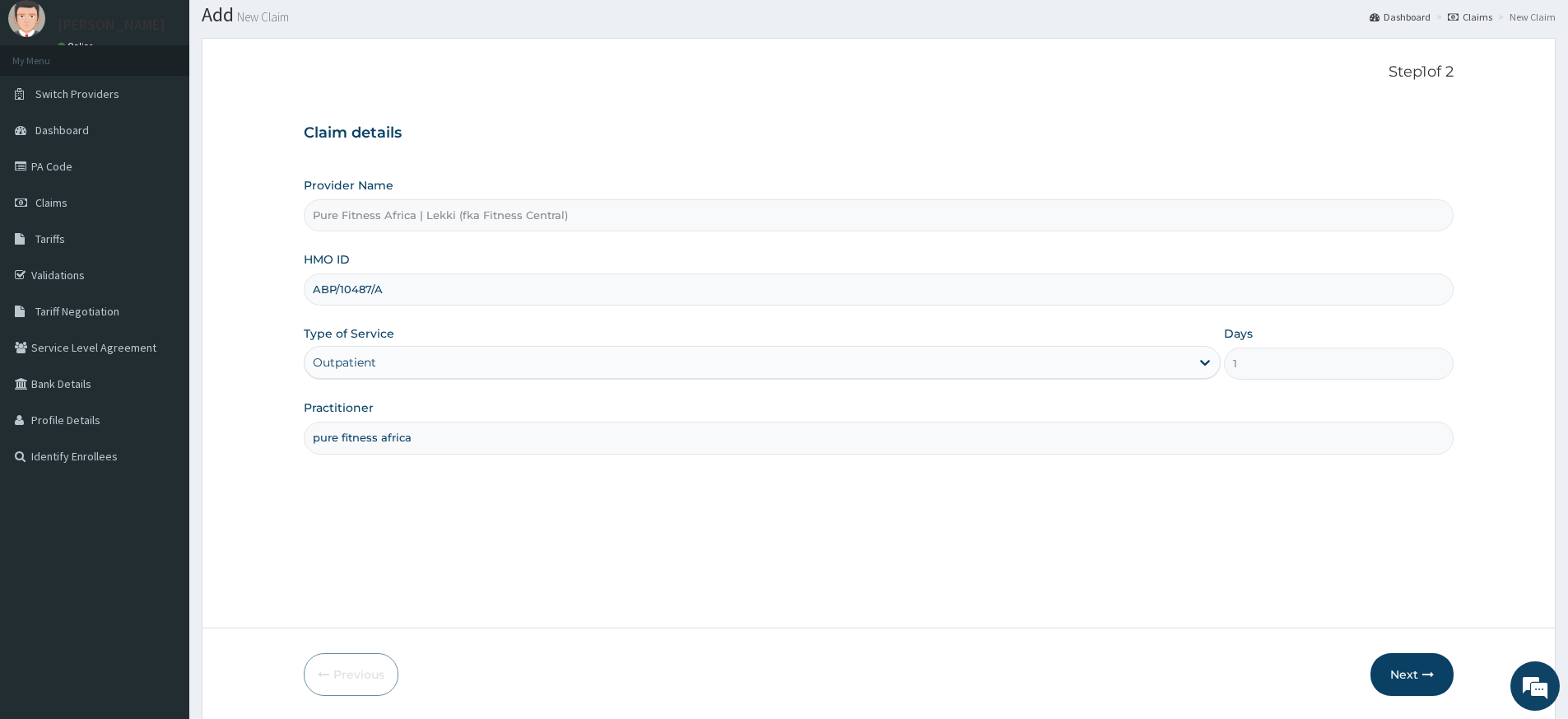
scroll to position [107, 0]
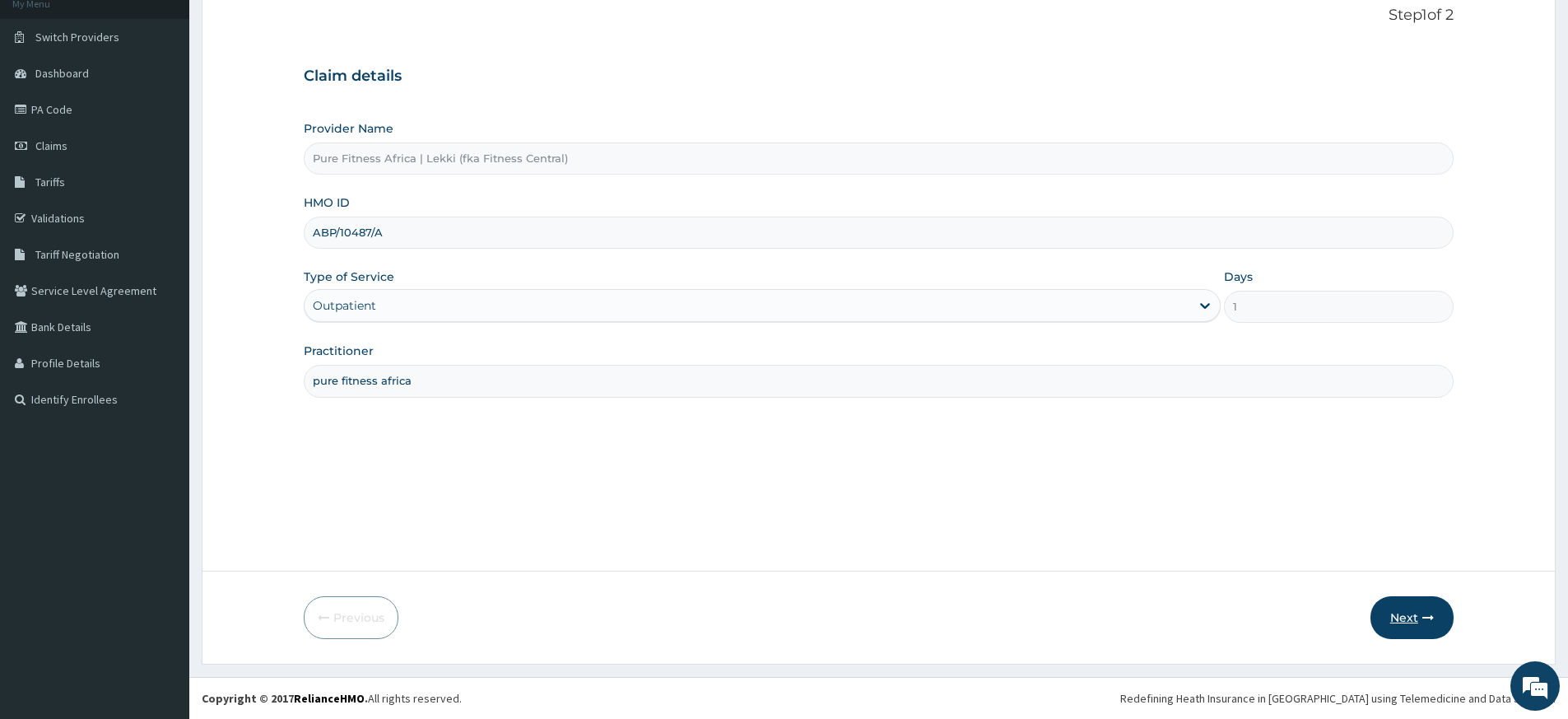
type input "ABP/10487/A"
click at [1414, 619] on button "Next" at bounding box center [1412, 617] width 83 height 43
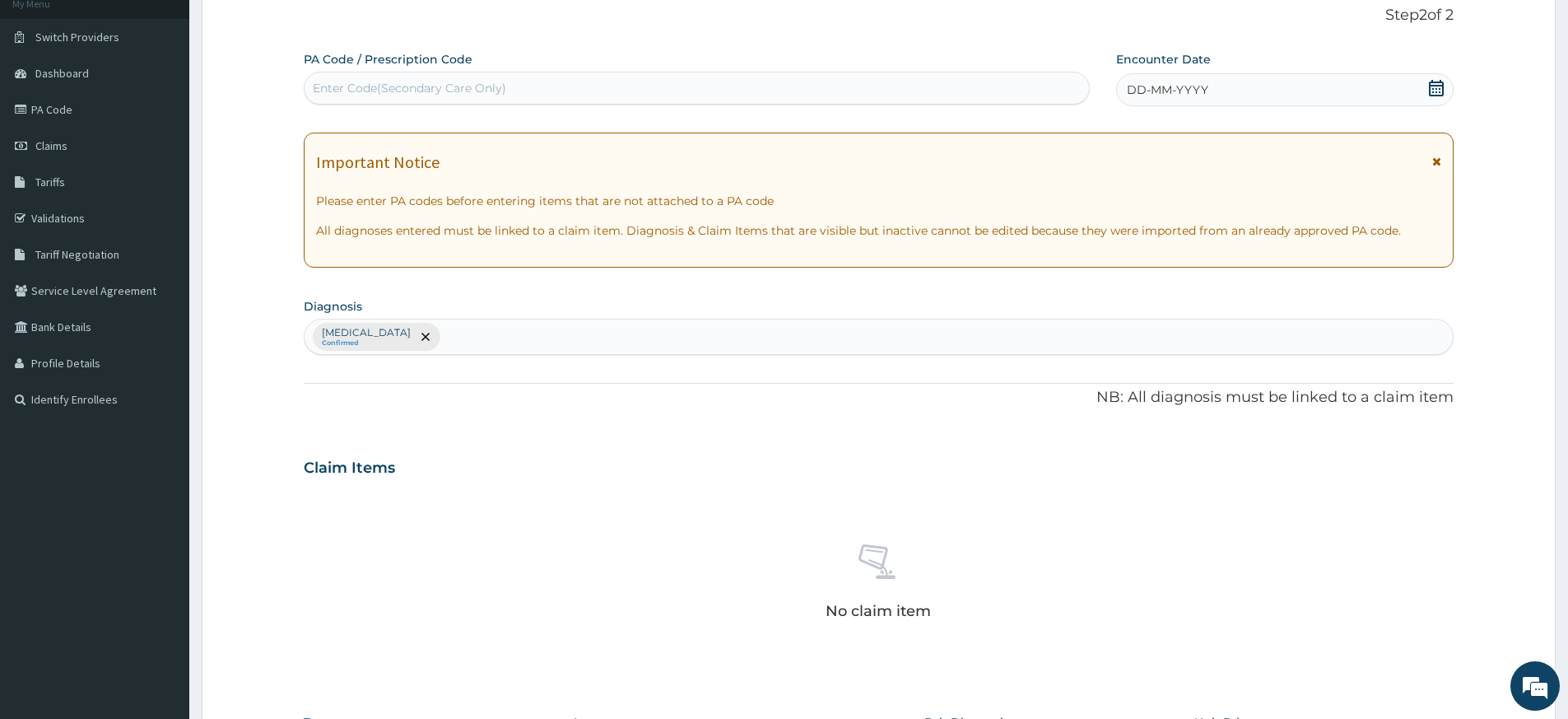
click at [1152, 85] on span "DD-MM-YYYY" at bounding box center [1168, 90] width 81 height 17
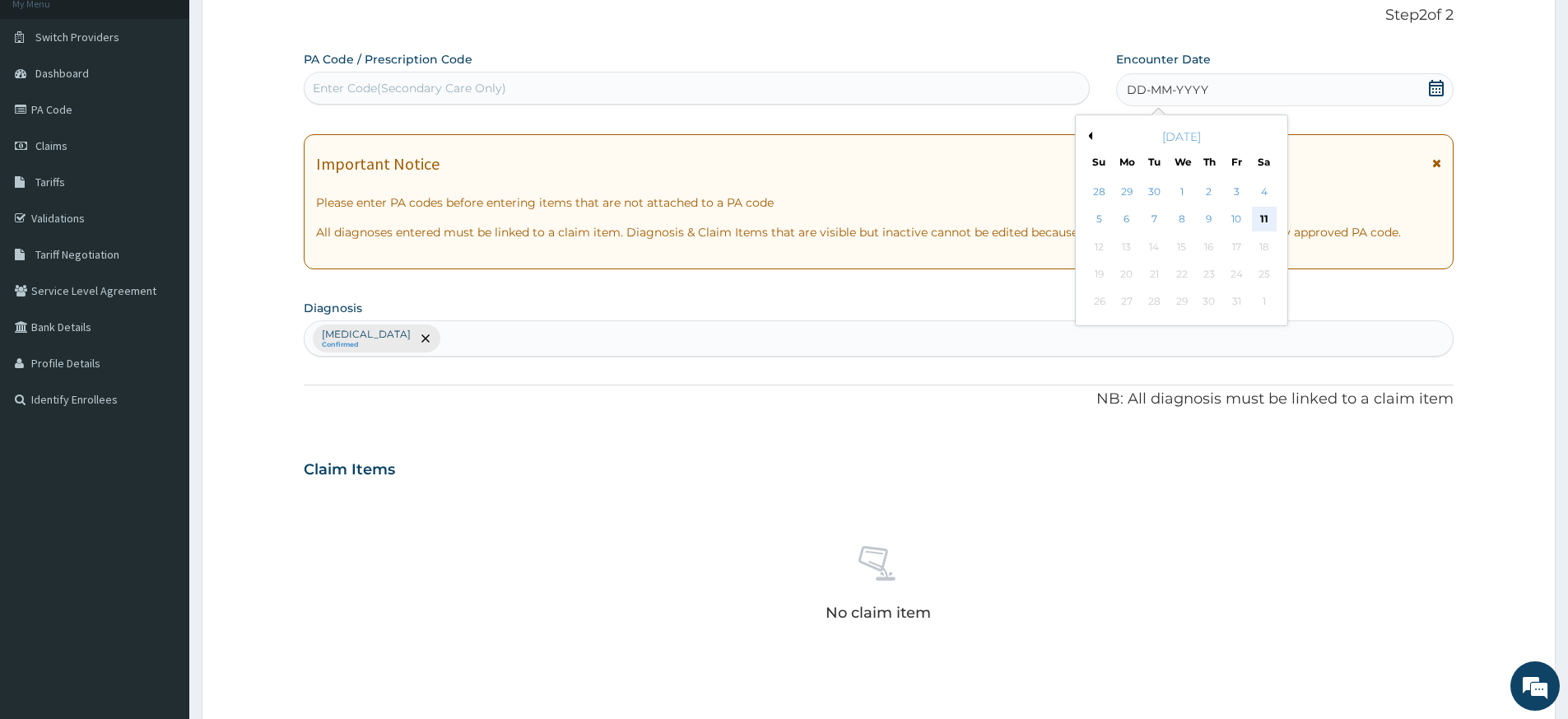
click at [1266, 225] on div "11" at bounding box center [1264, 219] width 24 height 24
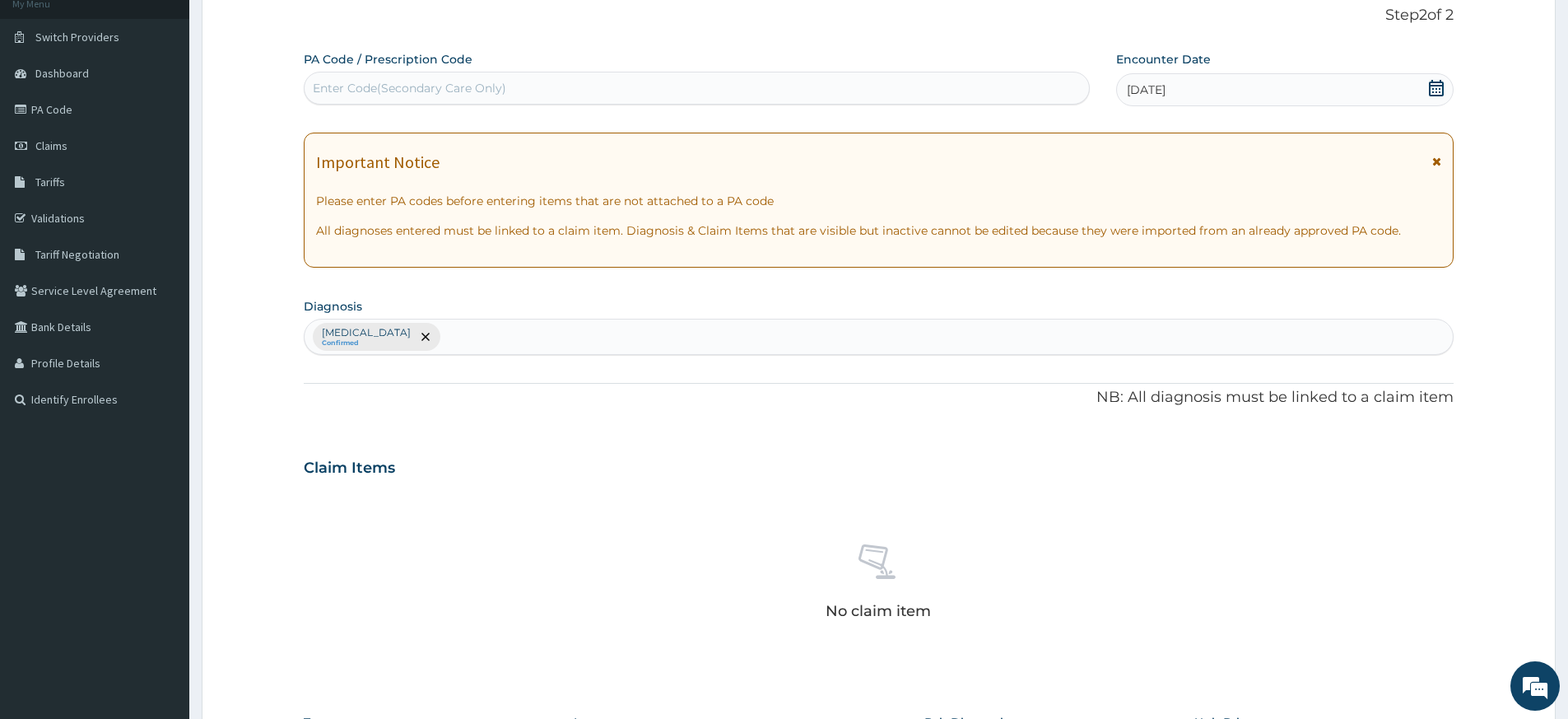
scroll to position [452, 0]
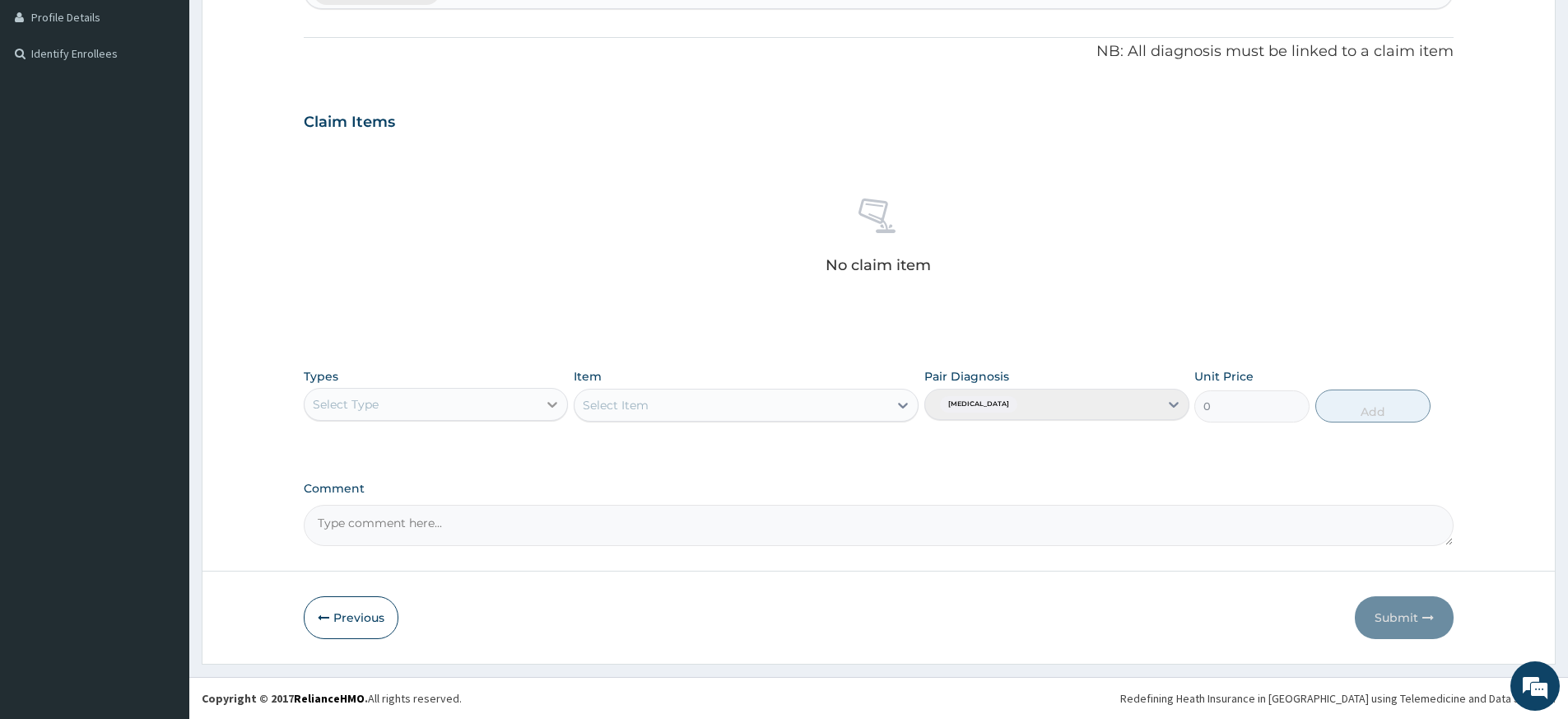
click at [548, 403] on icon at bounding box center [553, 405] width 10 height 6
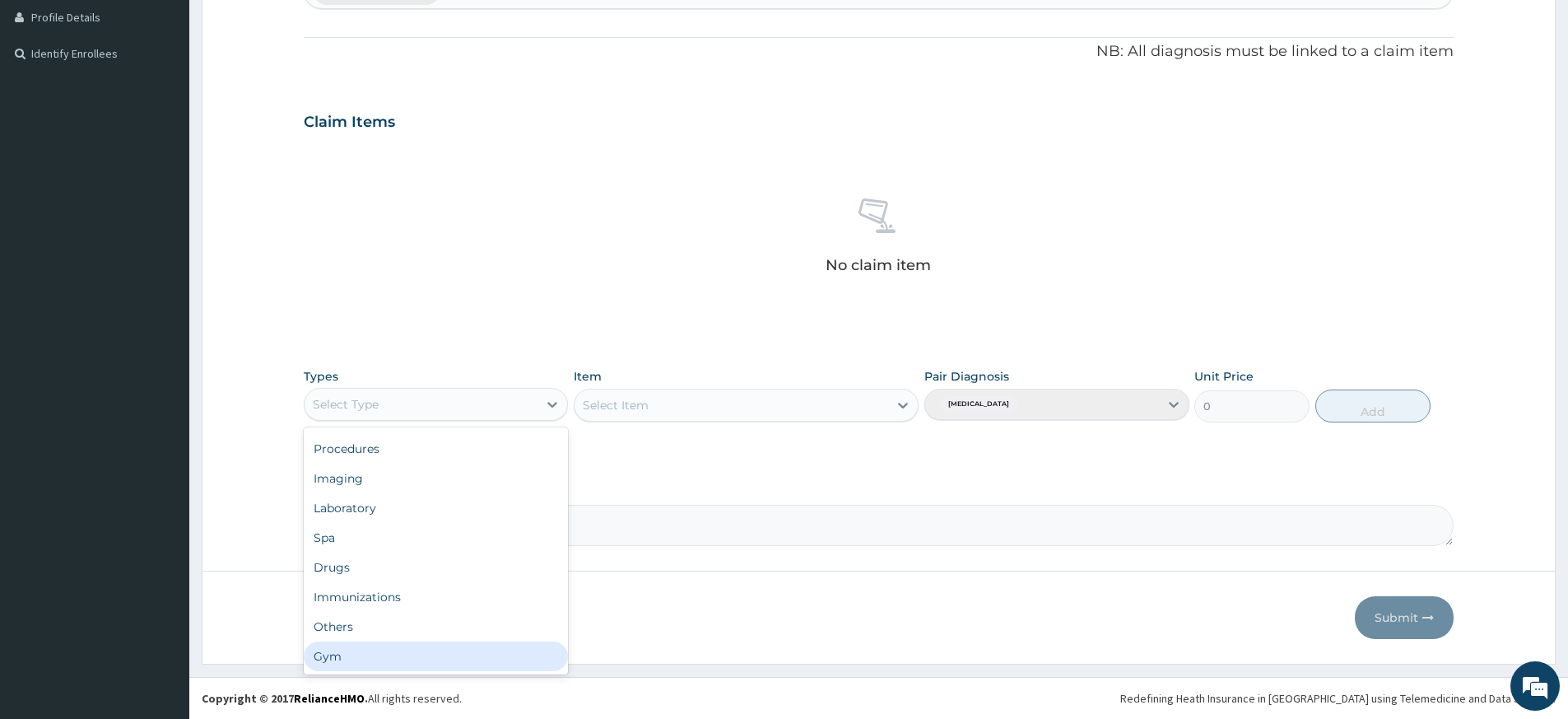
click at [437, 649] on div "Gym" at bounding box center [436, 656] width 264 height 29
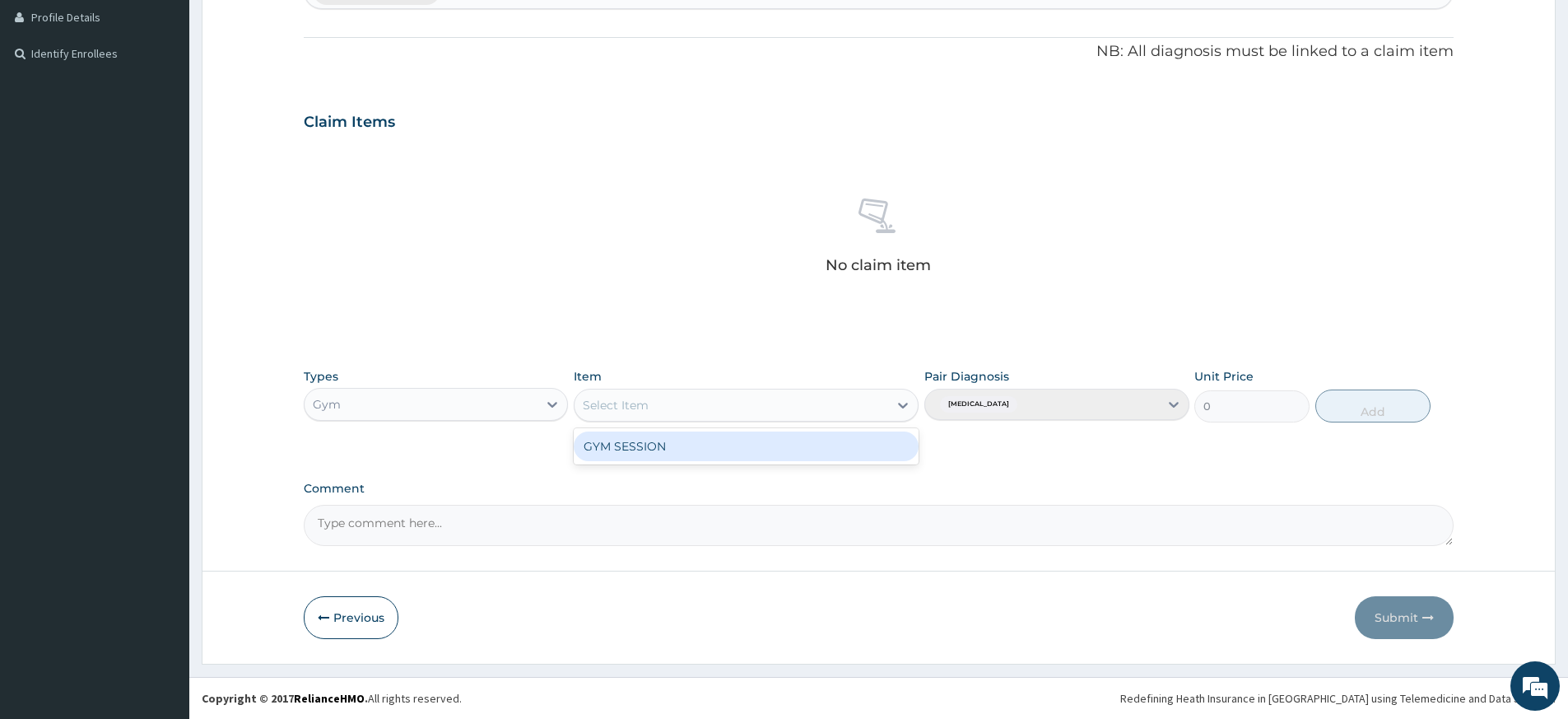
click at [886, 401] on div "Select Item" at bounding box center [732, 405] width 314 height 26
click at [867, 449] on div "GYM SESSION" at bounding box center [746, 446] width 345 height 29
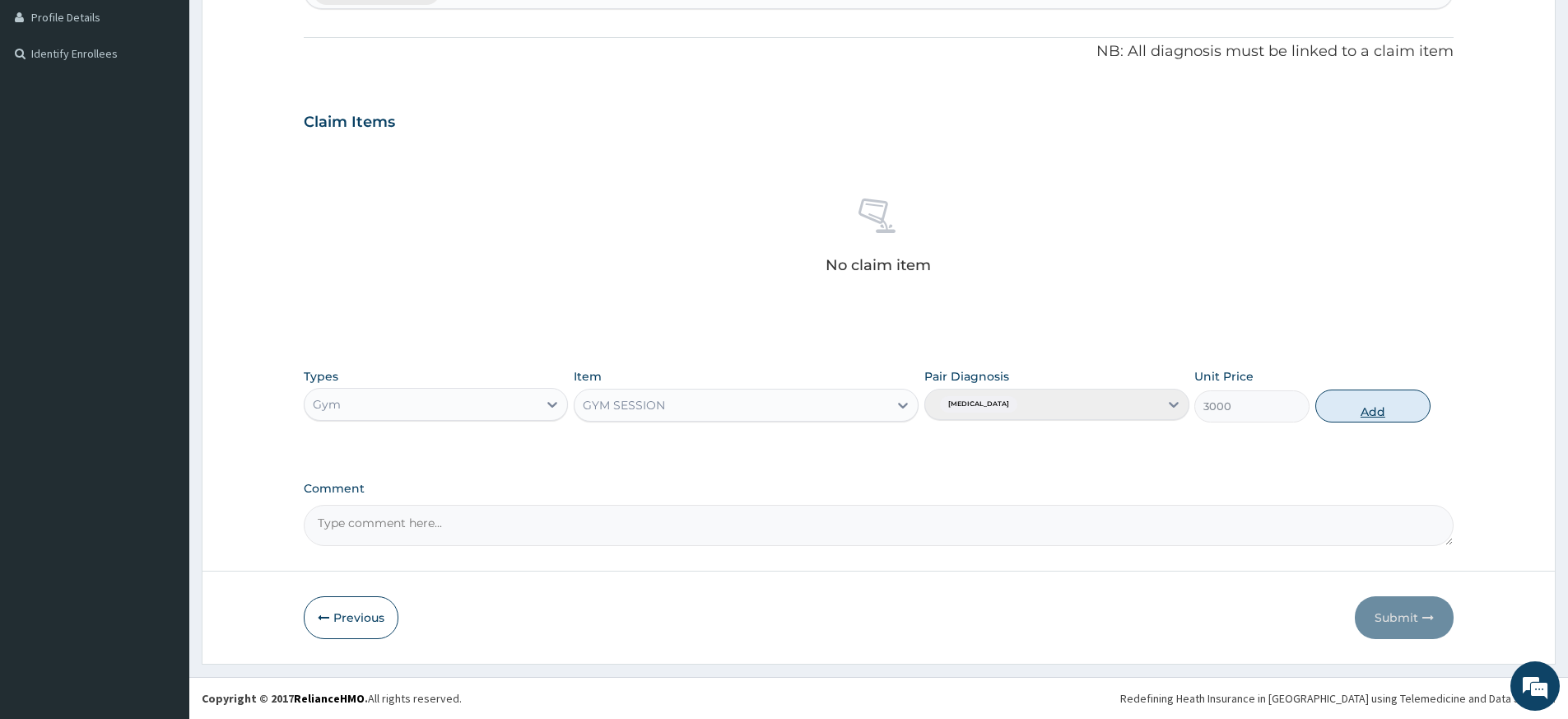
click at [1361, 407] on button "Add" at bounding box center [1372, 406] width 115 height 33
type input "0"
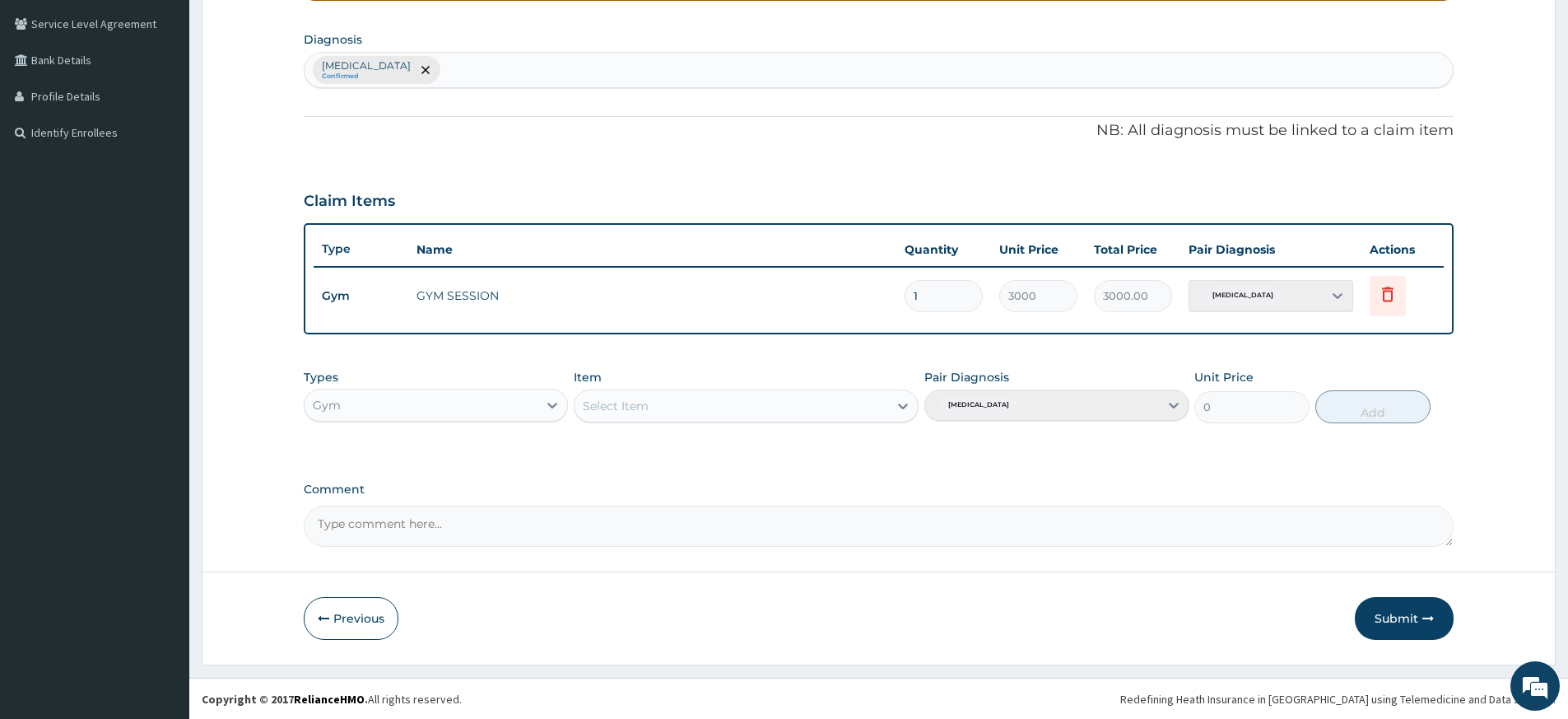
scroll to position [0, 0]
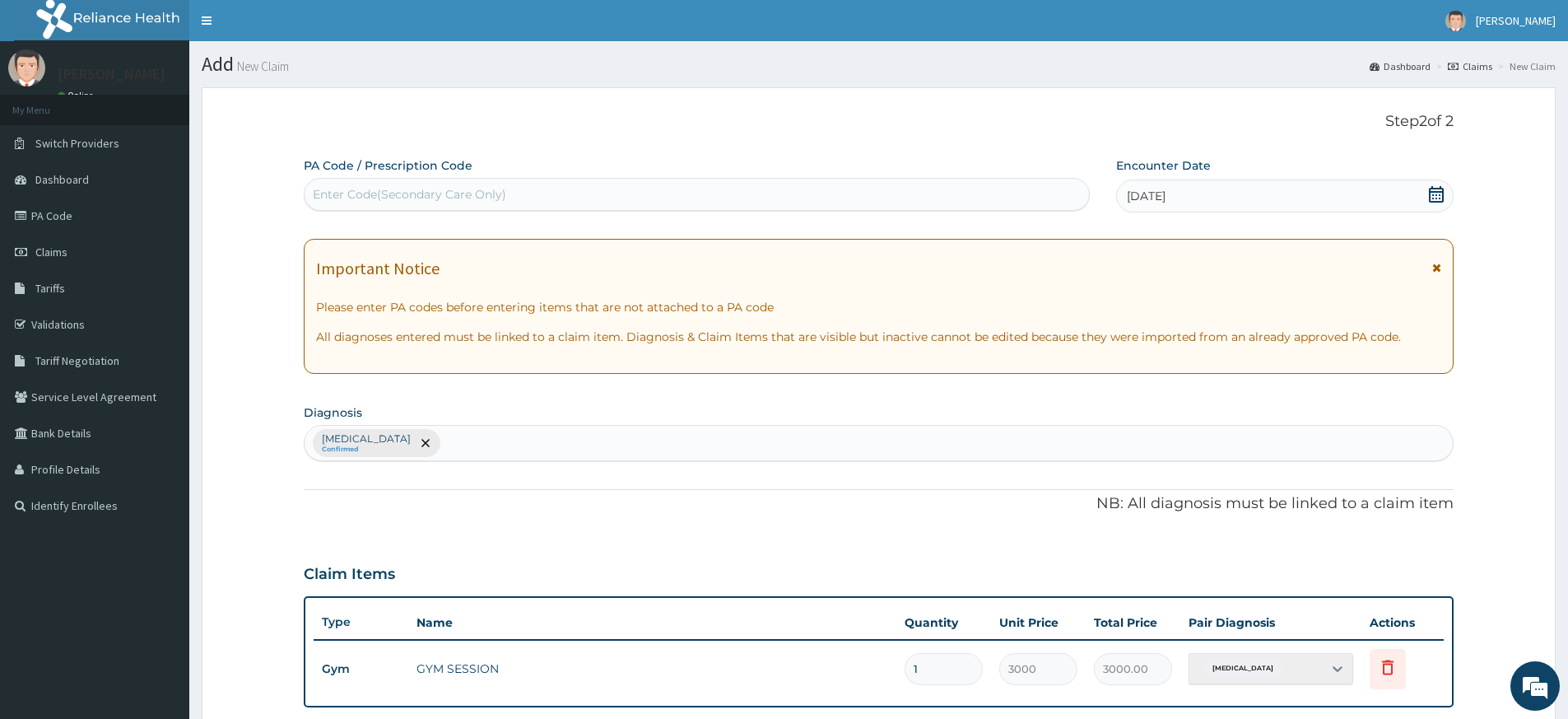
click at [782, 186] on div "Enter Code(Secondary Care Only)" at bounding box center [697, 194] width 785 height 26
type input "PA/6DE24E"
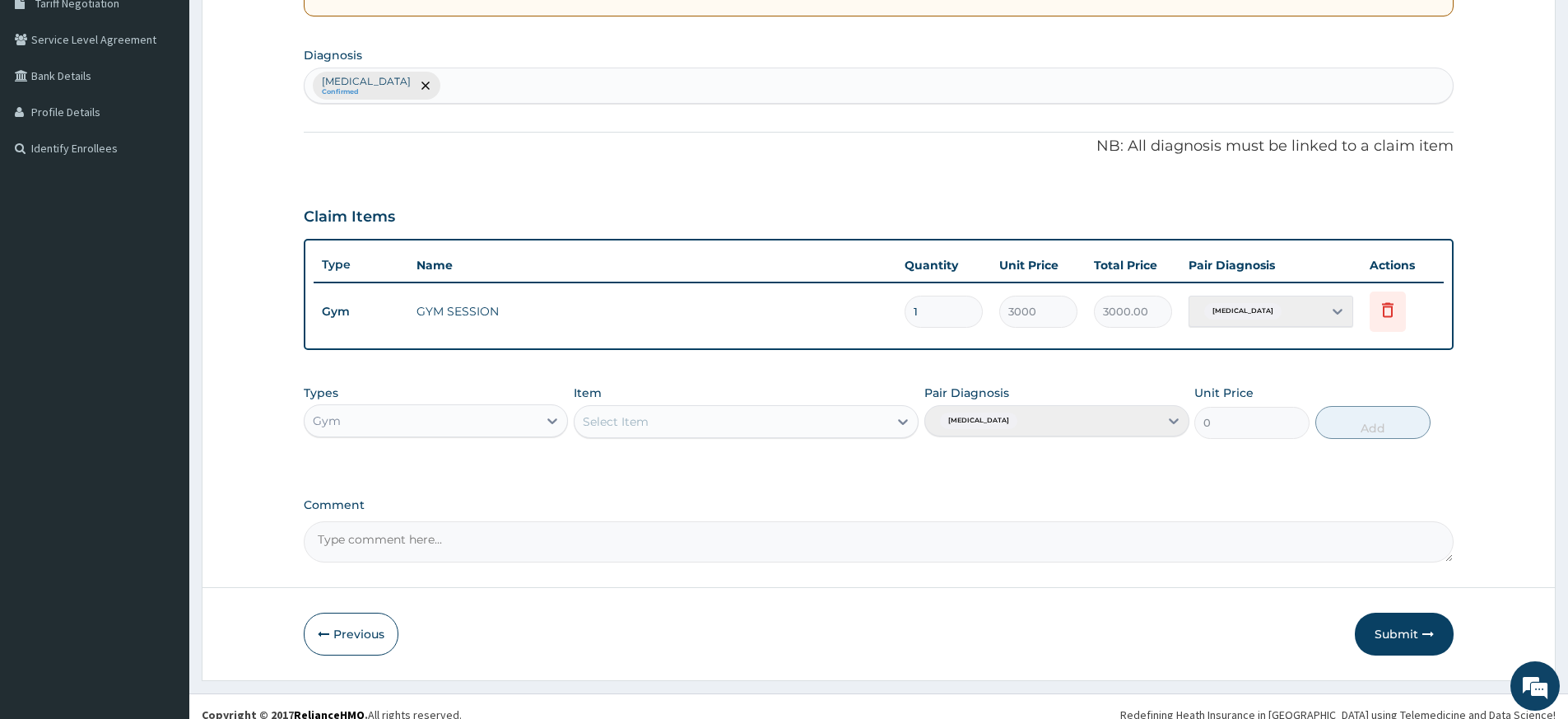
scroll to position [374, 0]
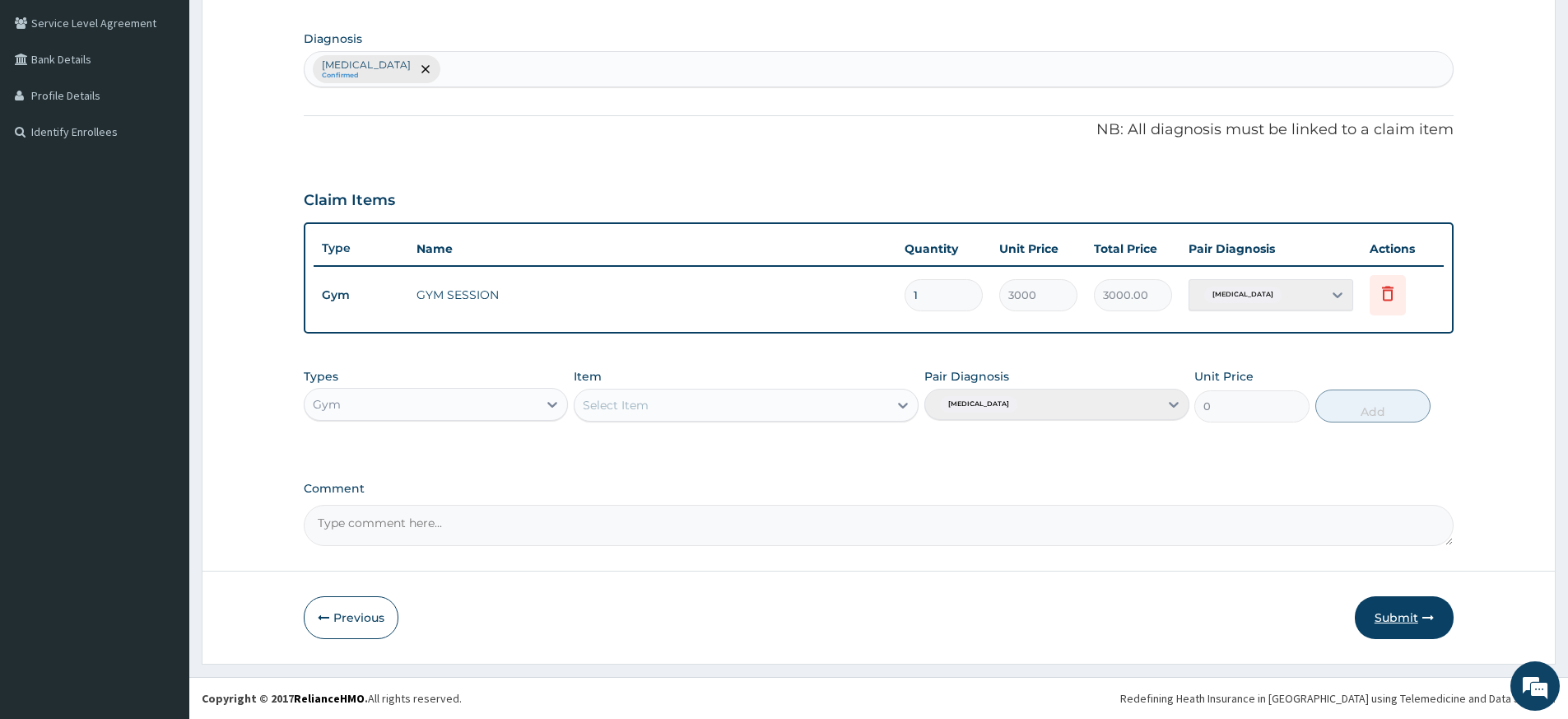
click at [1392, 619] on button "Submit" at bounding box center [1404, 617] width 99 height 43
